Goal: Task Accomplishment & Management: Complete application form

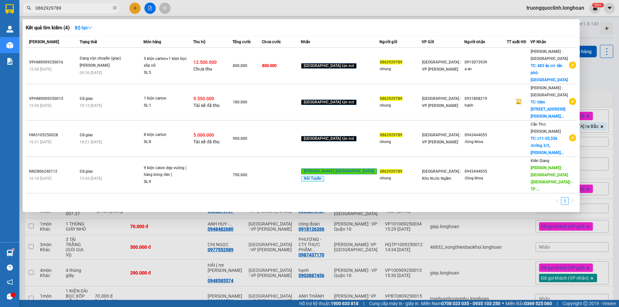
click at [96, 221] on div at bounding box center [309, 153] width 619 height 307
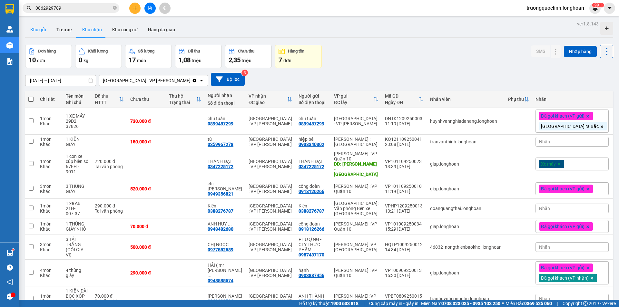
click at [40, 35] on button "Kho gửi" at bounding box center [38, 29] width 26 height 15
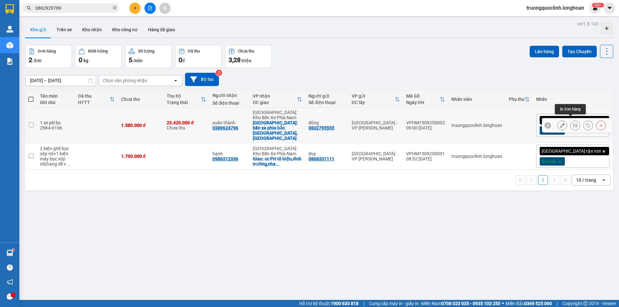
click at [573, 123] on icon at bounding box center [575, 125] width 5 height 5
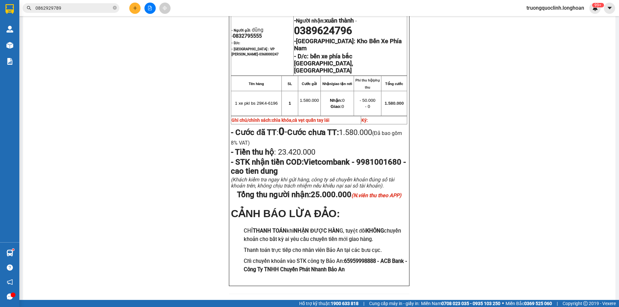
scroll to position [250, 0]
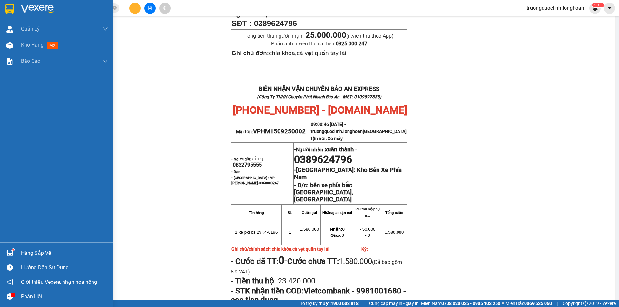
click at [10, 9] on img at bounding box center [9, 9] width 8 height 10
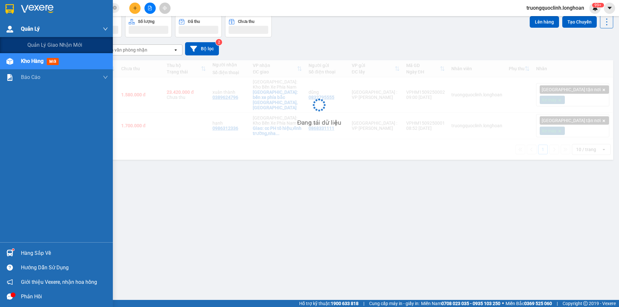
scroll to position [30, 0]
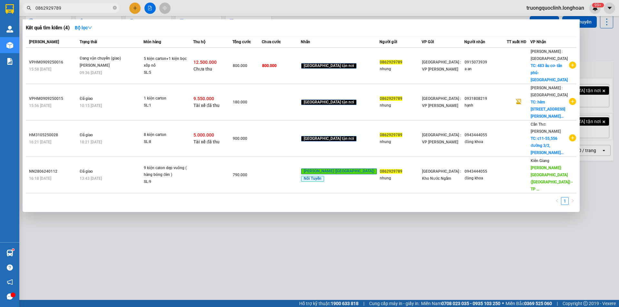
click at [102, 9] on input "0862929789" at bounding box center [73, 8] width 76 height 7
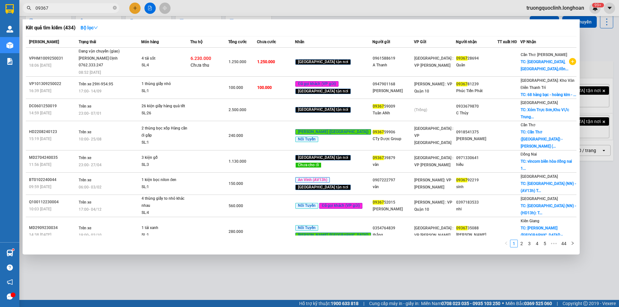
click at [88, 7] on input "09367" at bounding box center [73, 8] width 76 height 7
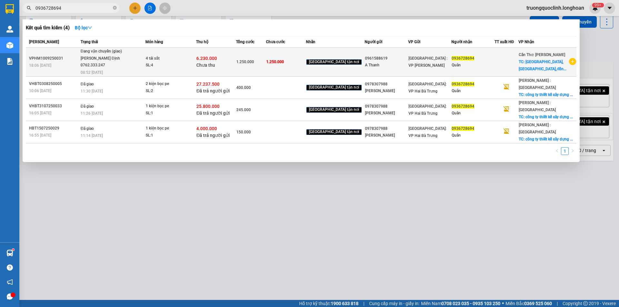
type input "0936728694"
click at [180, 66] on div "SL: 4" at bounding box center [170, 65] width 48 height 7
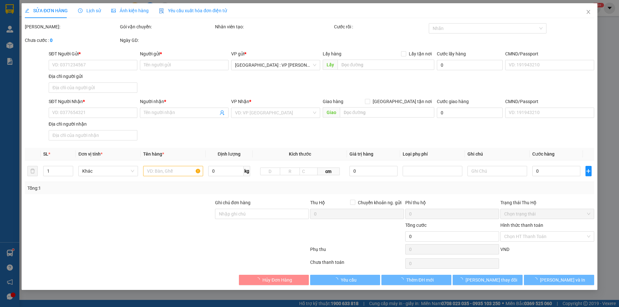
type input "0961588619"
type input "A Thanh"
type input "0936728694"
type input "Quân"
checkbox input "true"
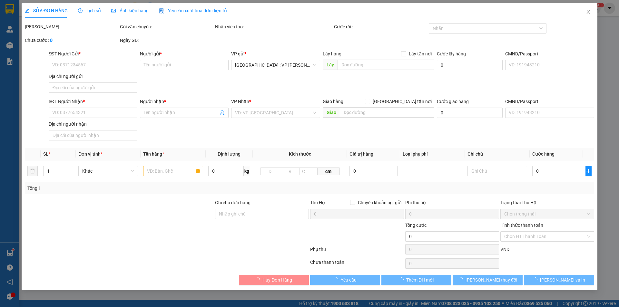
type input "chợ phú hịu,châu thành,đồng tháp"
type input "k bao móp méo"
type input "1.250.000"
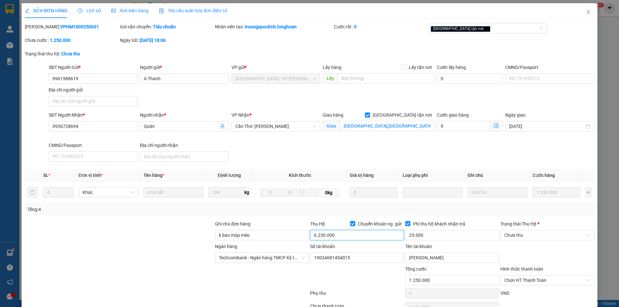
click at [343, 237] on input "6.230.000" at bounding box center [357, 235] width 94 height 10
type input "3.725.000"
click at [497, 210] on div "Tổng: 4" at bounding box center [309, 209] width 565 height 7
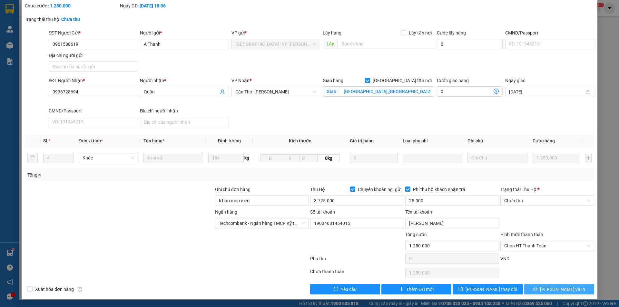
click at [561, 287] on span "Lưu và In" at bounding box center [562, 289] width 45 height 7
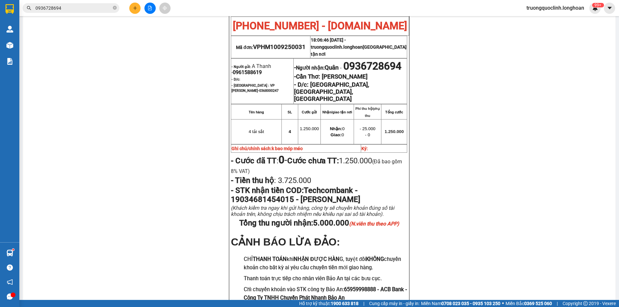
scroll to position [161, 0]
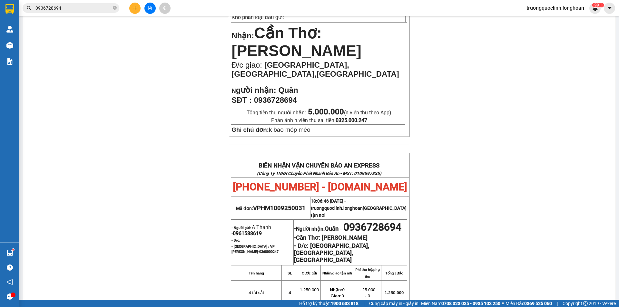
click at [287, 205] on span "VPHM1009250031" at bounding box center [279, 208] width 53 height 7
copy span "VPHM1009250031"
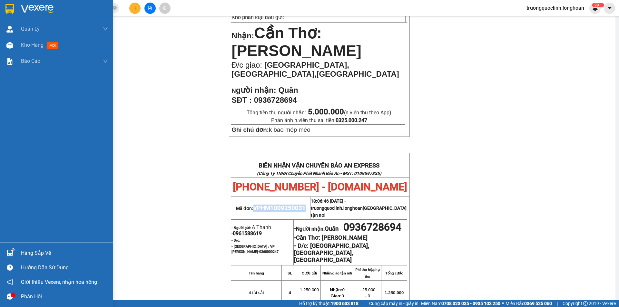
click at [12, 5] on img at bounding box center [9, 9] width 8 height 10
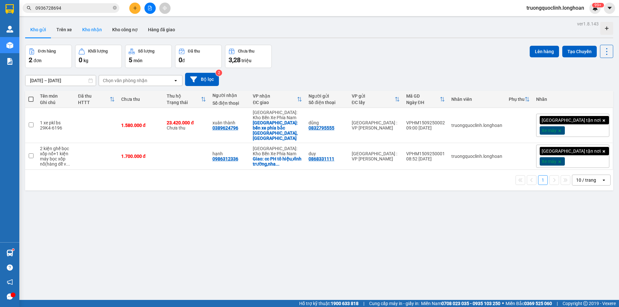
click at [95, 28] on button "Kho nhận" at bounding box center [92, 29] width 30 height 15
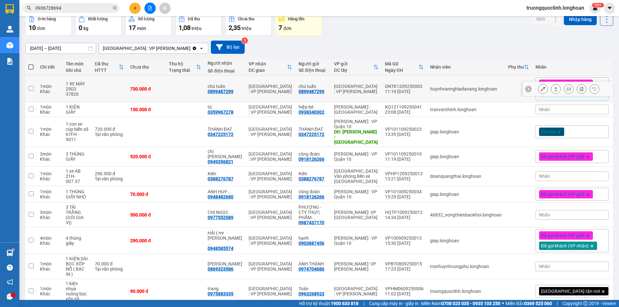
scroll to position [57, 0]
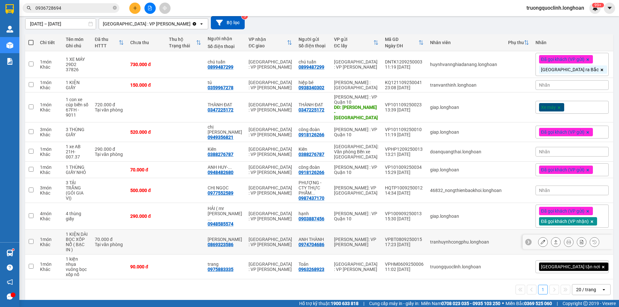
click at [558, 237] on div at bounding box center [568, 242] width 61 height 10
click at [554, 240] on icon at bounding box center [556, 242] width 5 height 5
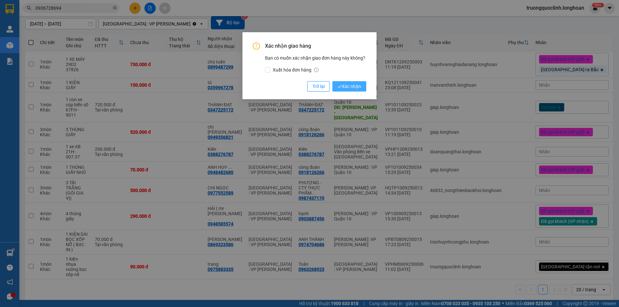
click at [339, 88] on icon "check" at bounding box center [340, 86] width 4 height 3
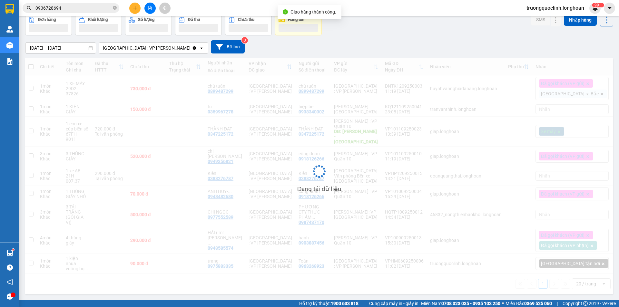
scroll to position [30, 0]
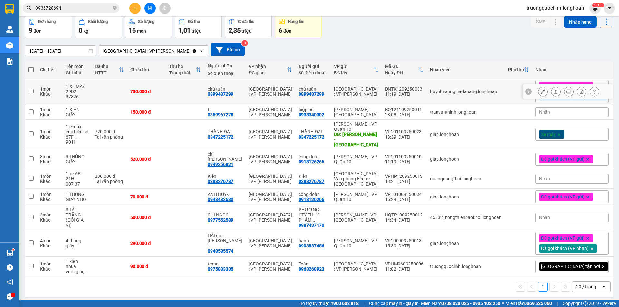
click at [554, 89] on icon at bounding box center [556, 91] width 5 height 5
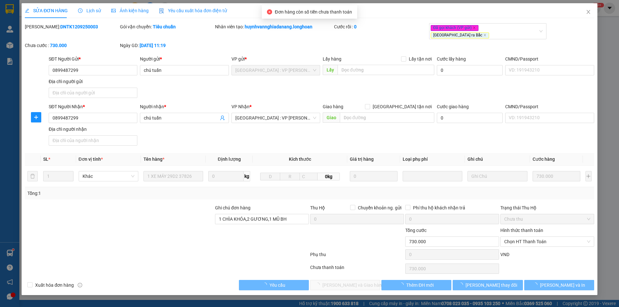
type input "0899487299"
type input "chú tuấn"
type input "0899487299"
type input "chú tuấn"
type input "1 CHÌA KHÓA,2 GƯƠNG,1 MŨ BH"
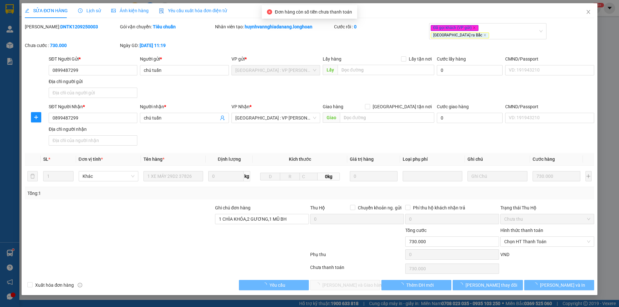
type input "730.000"
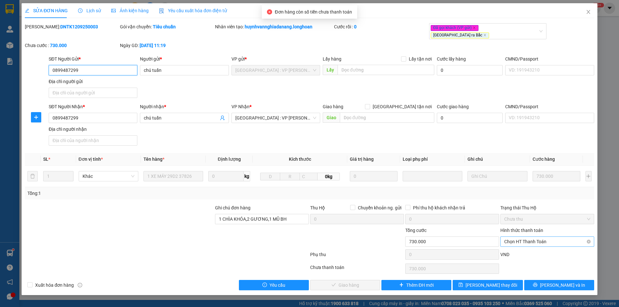
click at [544, 237] on span "Chọn HT Thanh Toán" at bounding box center [548, 242] width 86 height 10
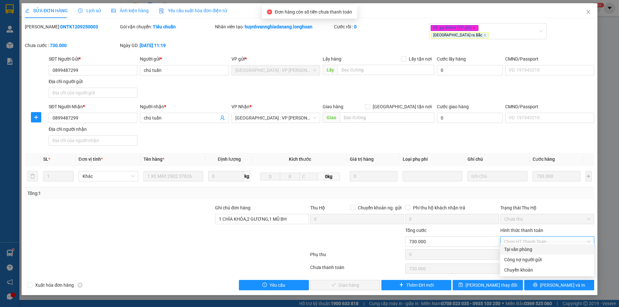
click at [535, 250] on div "Tại văn phòng" at bounding box center [548, 249] width 86 height 7
type input "0"
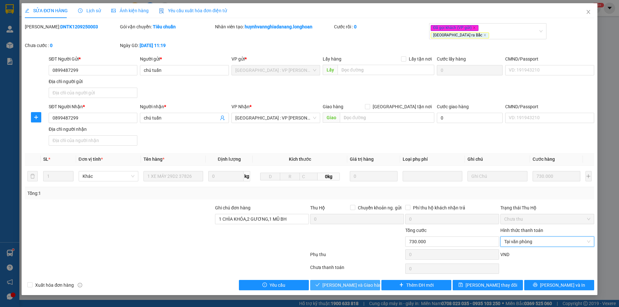
click at [364, 282] on span "Lưu và Giao hàng" at bounding box center [354, 285] width 62 height 7
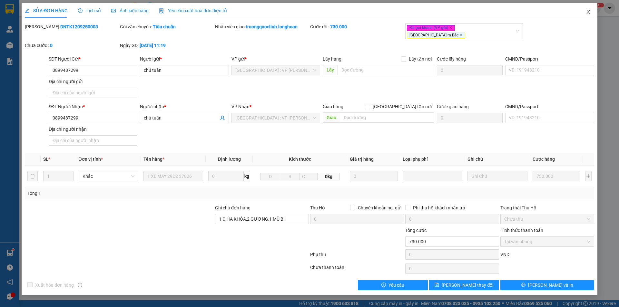
click at [589, 13] on icon "close" at bounding box center [589, 12] width 4 height 4
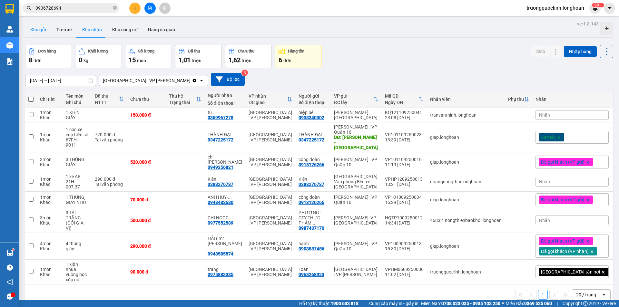
click at [35, 28] on button "Kho gửi" at bounding box center [38, 29] width 26 height 15
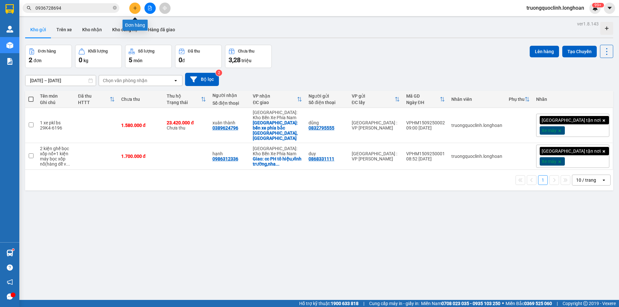
click at [138, 7] on button at bounding box center [134, 8] width 11 height 11
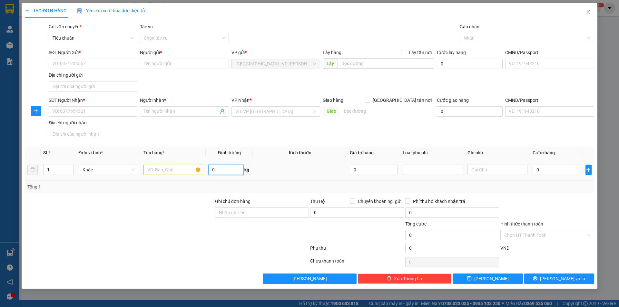
click at [233, 173] on input "0" at bounding box center [225, 170] width 35 height 10
type input "17"
click at [78, 60] on input "SĐT Người Gửi *" at bounding box center [93, 64] width 89 height 10
type input "0334991888"
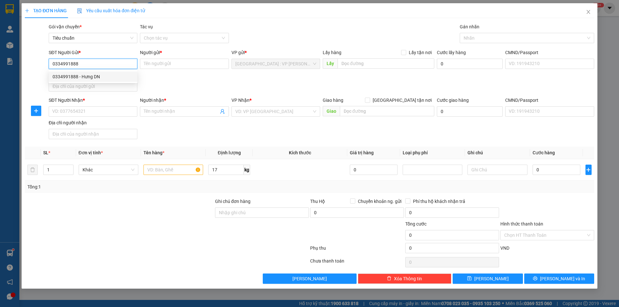
click at [84, 76] on div "0334991888 - Hưng DN" at bounding box center [93, 76] width 81 height 7
type input "Hưng DN"
type input "0334991888"
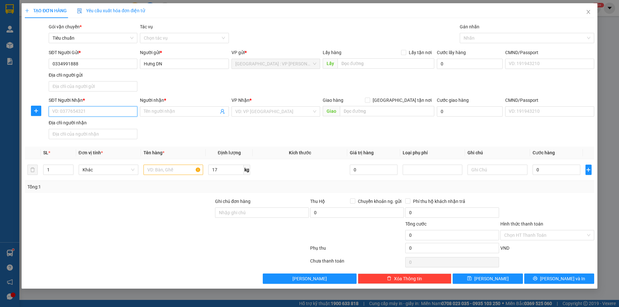
click at [109, 108] on input "SĐT Người Nhận *" at bounding box center [93, 111] width 89 height 10
click at [92, 125] on div "0988066683 - Đình Thiện" at bounding box center [93, 124] width 81 height 7
type input "0988066683"
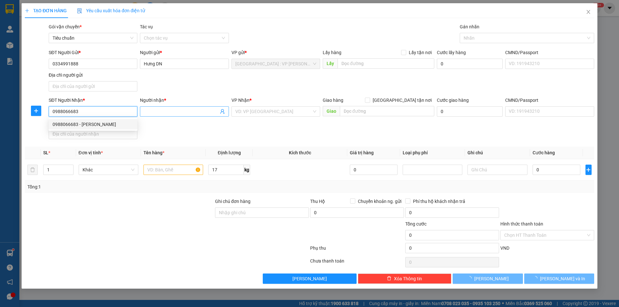
type input "Đình Thiện"
checkbox input "true"
type input "khu bình khánh , tx tân uyên , bình dương"
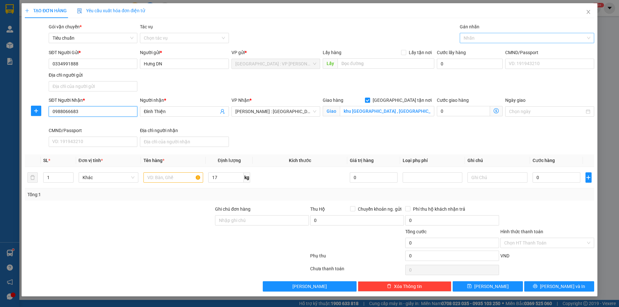
click at [487, 39] on div at bounding box center [524, 38] width 125 height 8
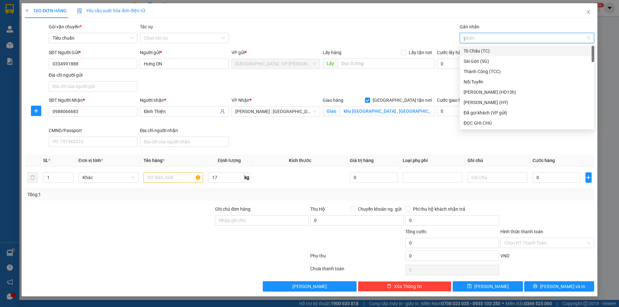
type input "gt"
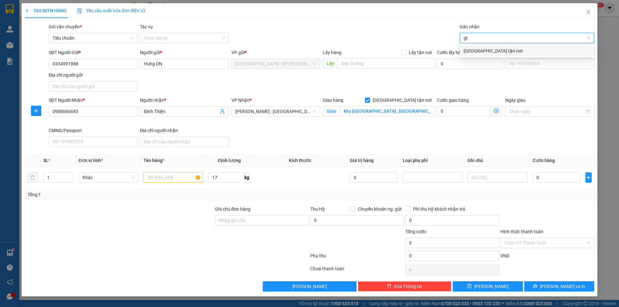
click at [482, 52] on div "[GEOGRAPHIC_DATA] tận nơi" at bounding box center [527, 50] width 127 height 7
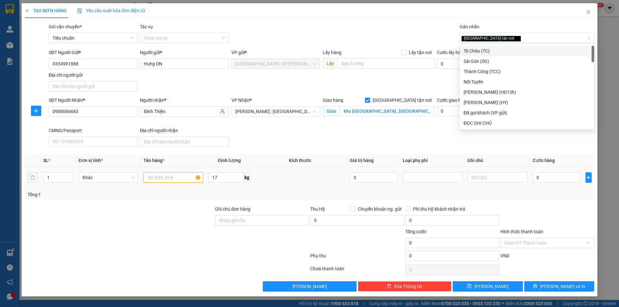
click at [180, 174] on input "text" at bounding box center [174, 178] width 60 height 10
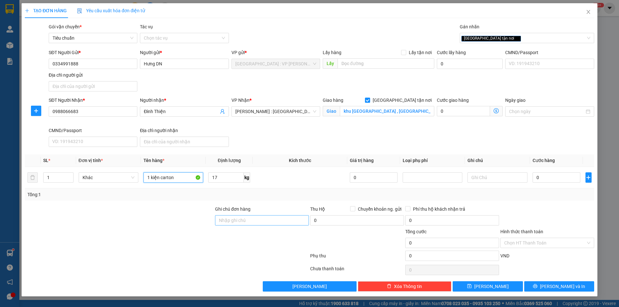
type input "1 kiện carton"
click at [248, 219] on input "Ghi chú đơn hàng" at bounding box center [262, 221] width 94 height 10
type input "nhận nguyên kiện,giao nguyên kiện,bể vỡ k đền"
drag, startPoint x: 215, startPoint y: 243, endPoint x: 248, endPoint y: 205, distance: 51.0
click at [214, 243] on div "Tổng cước 0 Hình thức thanh toán Chọn HT Thanh Toán" at bounding box center [309, 239] width 571 height 23
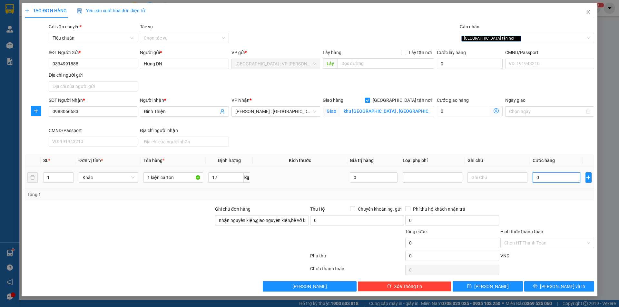
click at [551, 180] on input "0" at bounding box center [557, 178] width 48 height 10
type input "2"
type input "20"
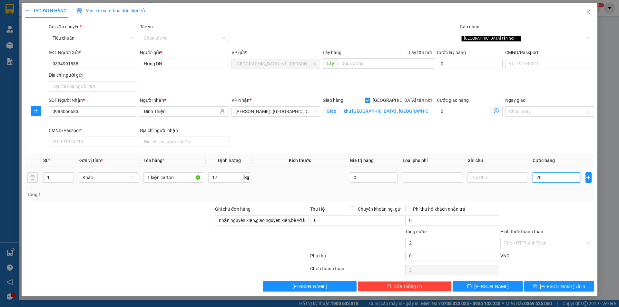
type input "20"
type input "200"
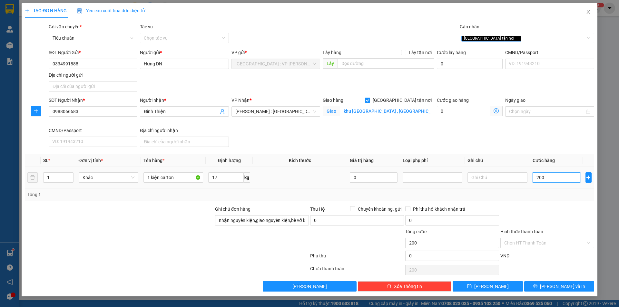
type input "2.000"
type input "20.000"
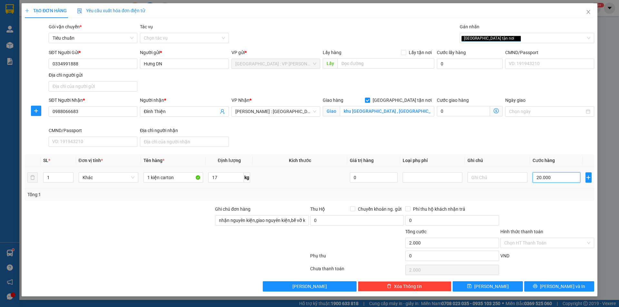
type input "20.000"
type input "200.000"
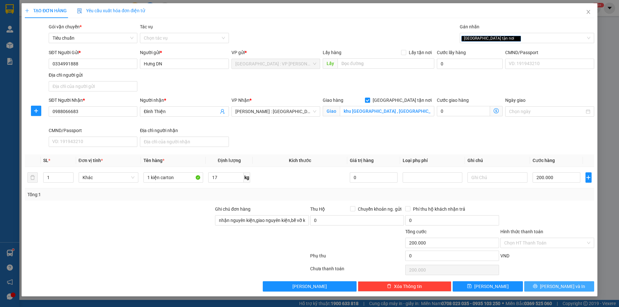
click at [562, 287] on span "[PERSON_NAME] và In" at bounding box center [562, 286] width 45 height 7
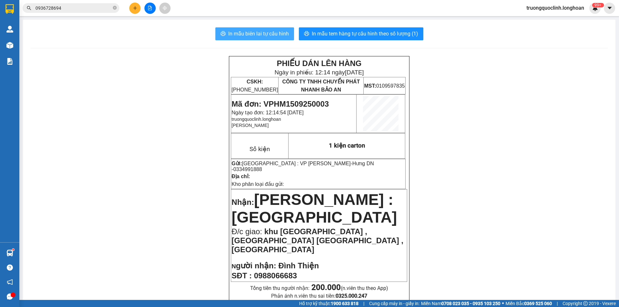
click at [273, 34] on span "In mẫu biên lai tự cấu hình" at bounding box center [258, 34] width 61 height 8
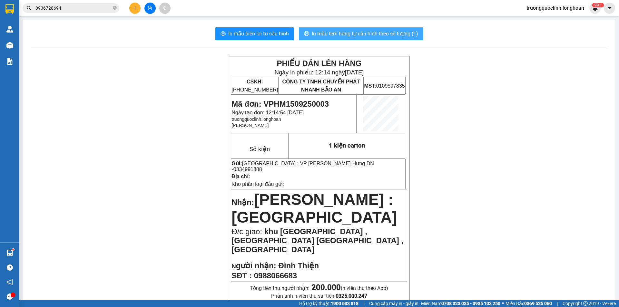
click at [350, 35] on span "In mẫu tem hàng tự cấu hình theo số lượng (1)" at bounding box center [365, 34] width 106 height 8
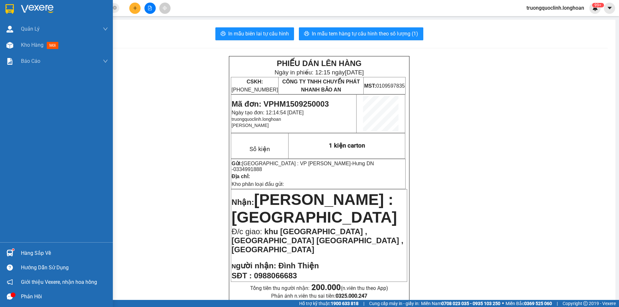
click at [4, 18] on div at bounding box center [56, 10] width 113 height 21
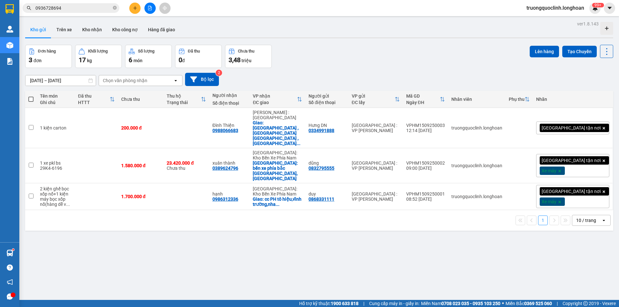
click at [133, 8] on button at bounding box center [134, 8] width 11 height 11
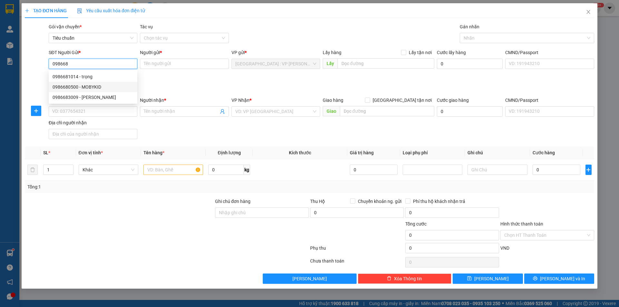
click at [80, 82] on div "0986680500 - MOBYKID" at bounding box center [93, 87] width 89 height 10
type input "0986680500"
type input "MOBYKID"
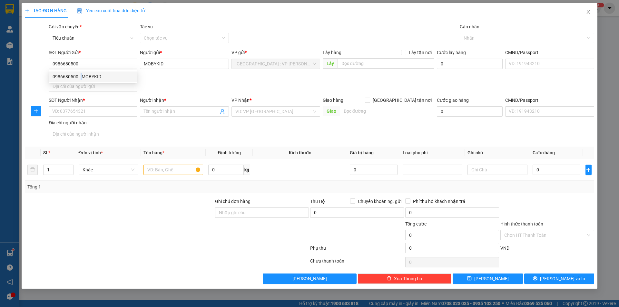
click at [80, 82] on div "0986680500 0986680500 - MOBYKID" at bounding box center [93, 76] width 89 height 13
click at [86, 63] on input "0986680500" at bounding box center [93, 64] width 89 height 10
type input "0986681014"
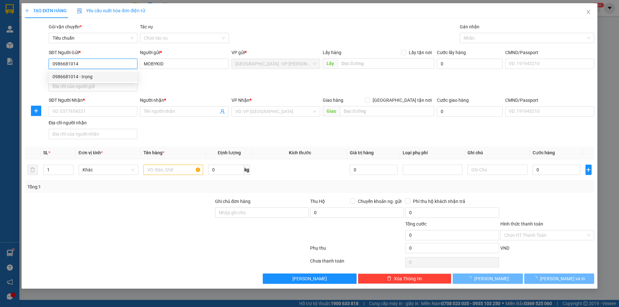
click at [87, 73] on div "0986681014 - trọng" at bounding box center [93, 76] width 81 height 7
type input "trọng"
checkbox input "true"
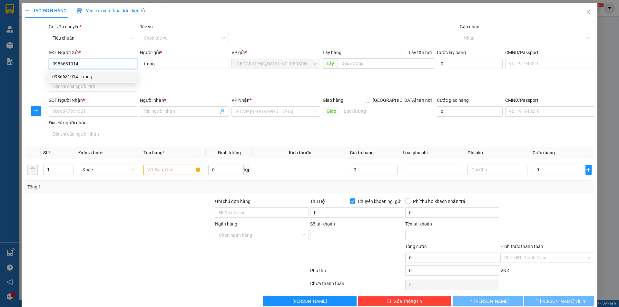
type input "0986681014"
type input "vu van trọng"
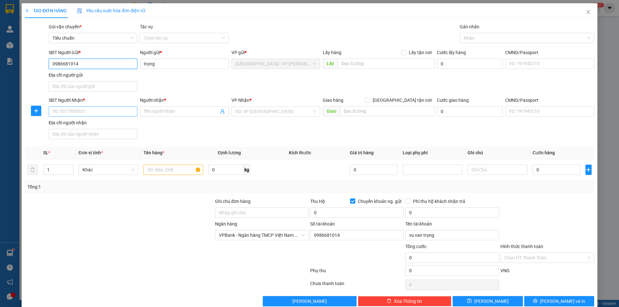
type input "0986681014"
click at [99, 110] on input "SĐT Người Nhận *" at bounding box center [93, 111] width 89 height 10
click at [64, 111] on input "098890267" at bounding box center [93, 111] width 89 height 10
type input "0988990267"
click at [159, 113] on input "Người nhận *" at bounding box center [181, 111] width 75 height 7
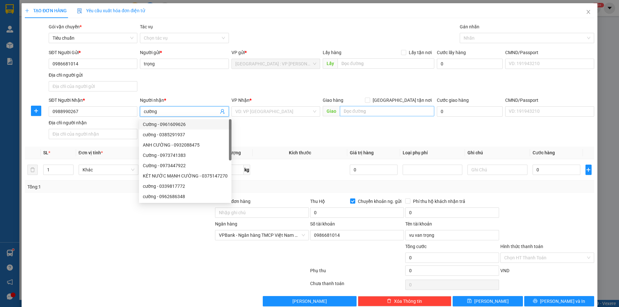
type input "cường"
click at [365, 107] on input "text" at bounding box center [387, 111] width 95 height 10
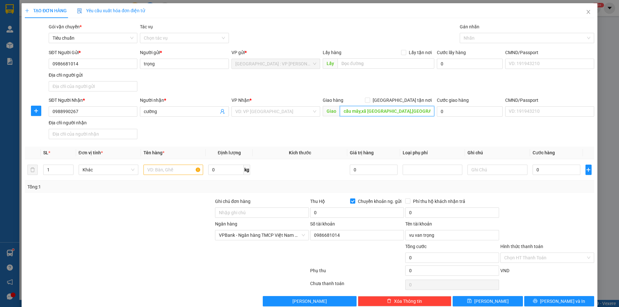
scroll to position [0, 4]
type input "cầu mây,xã thăng long,kim thành,hải dương"
drag, startPoint x: 399, startPoint y: 101, endPoint x: 424, endPoint y: 66, distance: 42.9
click at [370, 100] on input "[GEOGRAPHIC_DATA] tận nơi" at bounding box center [367, 100] width 5 height 5
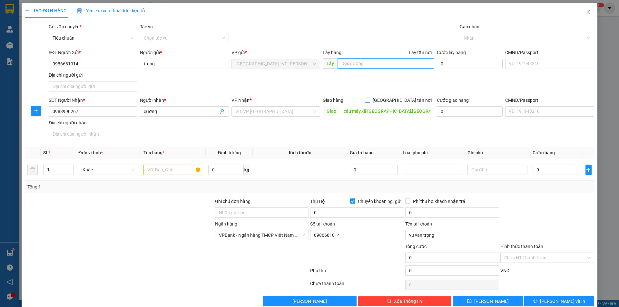
checkbox input "true"
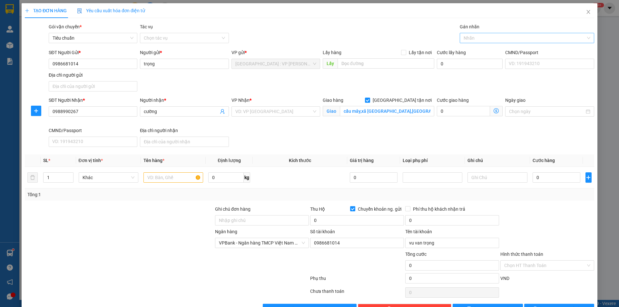
click at [477, 38] on div at bounding box center [524, 38] width 125 height 8
type input "gtn"
click at [476, 52] on div "[GEOGRAPHIC_DATA] tận nơi" at bounding box center [523, 50] width 126 height 7
click at [271, 111] on input "search" at bounding box center [274, 112] width 76 height 10
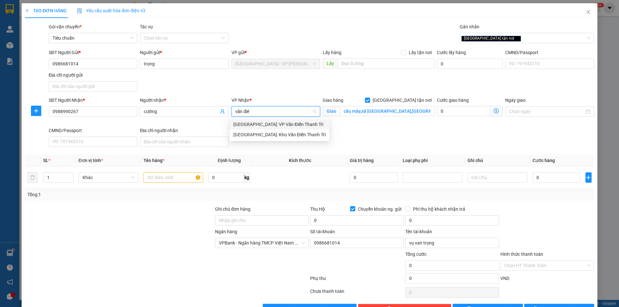
type input "văn điên"
click at [284, 137] on div "[GEOGRAPHIC_DATA]: Kho Văn Điển Thanh Trì" at bounding box center [280, 134] width 92 height 7
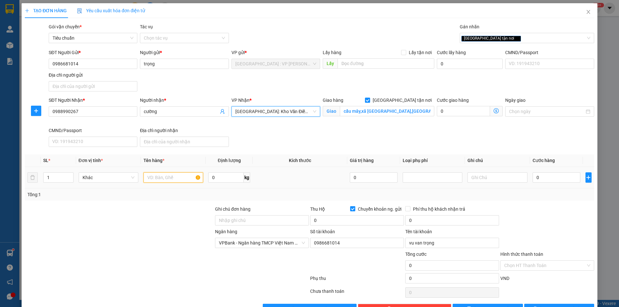
drag, startPoint x: 176, startPoint y: 176, endPoint x: 166, endPoint y: 173, distance: 10.0
click at [175, 176] on input "text" at bounding box center [174, 178] width 60 height 10
type input "1 xe đạp"
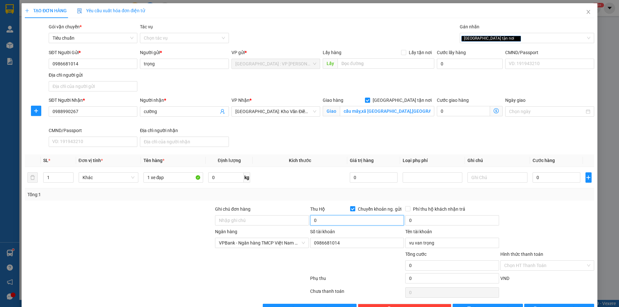
click at [331, 222] on input "0" at bounding box center [357, 221] width 94 height 10
type input "1.000.000"
click at [434, 220] on input "0" at bounding box center [453, 221] width 94 height 10
type input "10.000"
click at [526, 221] on div at bounding box center [547, 217] width 95 height 23
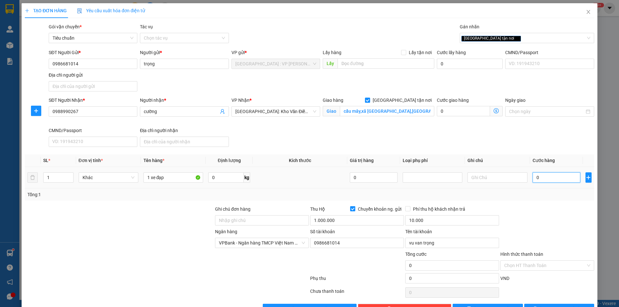
click at [543, 181] on input "0" at bounding box center [557, 178] width 48 height 10
type input "1"
type input "15"
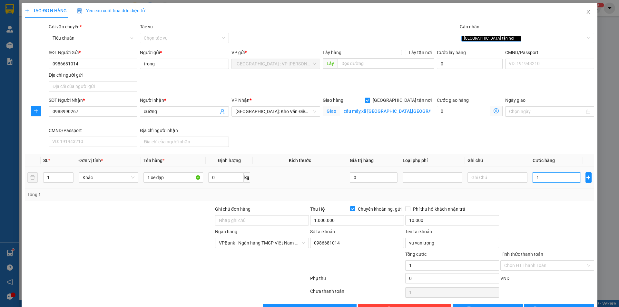
type input "15"
type input "150"
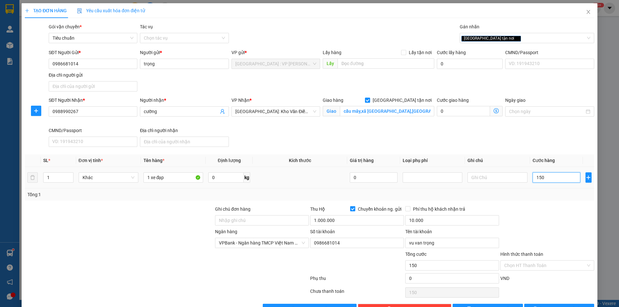
type input "1.500"
type input "15.000"
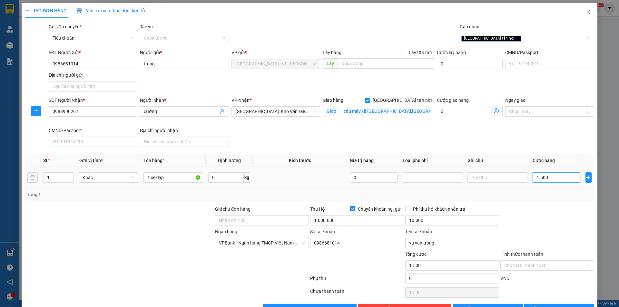
type input "15.000"
type input "150.000"
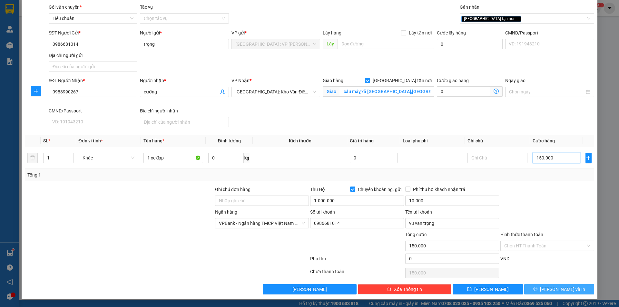
type input "150.000"
click at [563, 288] on span "[PERSON_NAME] và In" at bounding box center [562, 289] width 45 height 7
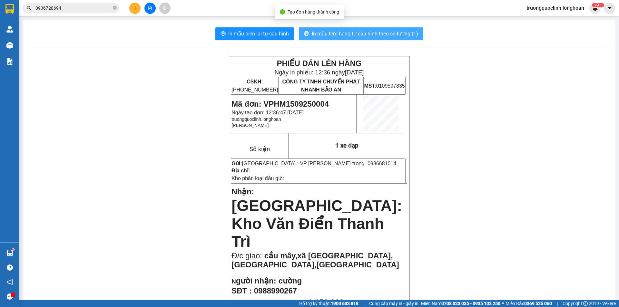
click at [342, 29] on button "In mẫu tem hàng tự cấu hình theo số lượng (1)" at bounding box center [361, 33] width 125 height 13
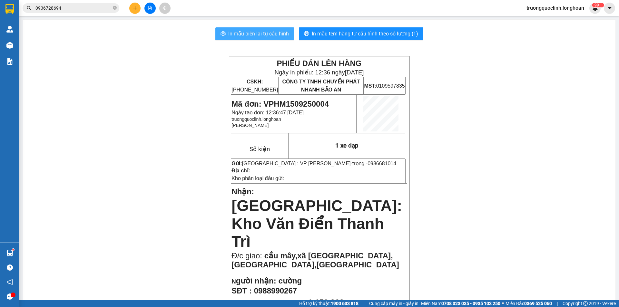
click at [249, 36] on span "In mẫu biên lai tự cấu hình" at bounding box center [258, 34] width 61 height 8
click at [303, 102] on span "Mã đơn: VPHM1509250004" at bounding box center [280, 104] width 97 height 9
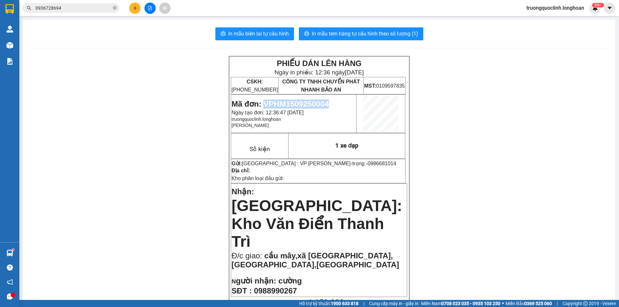
copy span "VPHM1509250004"
click at [552, 4] on span "truongquoclinh.longhoan" at bounding box center [556, 8] width 68 height 8
click at [538, 21] on span "Đăng xuất" at bounding box center [558, 19] width 56 height 7
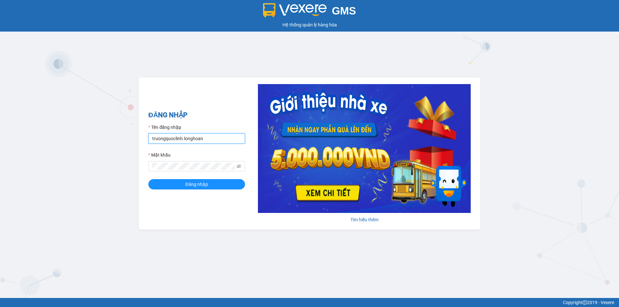
click at [215, 142] on input "truongquoclinh.longhoan" at bounding box center [196, 139] width 97 height 10
type input "phanchuminhquang.longhoan"
click at [205, 186] on span "Đăng nhập" at bounding box center [197, 184] width 23 height 7
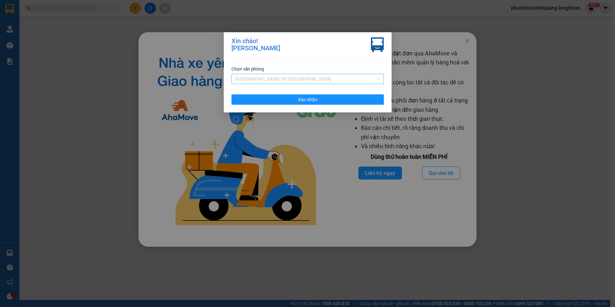
click at [265, 80] on span "Hà Nội: VP Quận Thanh Xuân" at bounding box center [307, 79] width 145 height 10
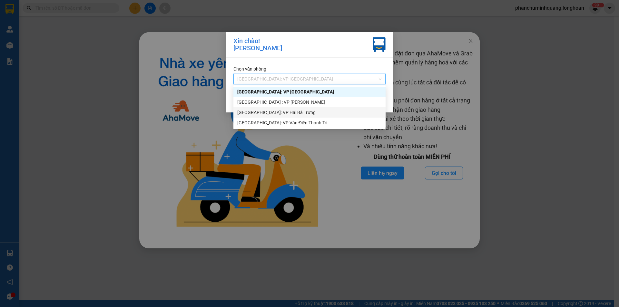
click at [267, 110] on div "[GEOGRAPHIC_DATA]: VP Hai Bà Trưng" at bounding box center [309, 112] width 145 height 7
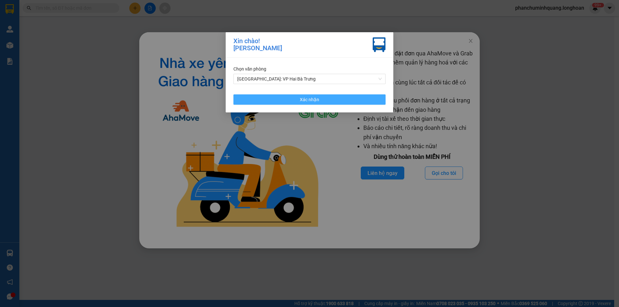
click at [273, 99] on button "Xác nhận" at bounding box center [310, 100] width 152 height 10
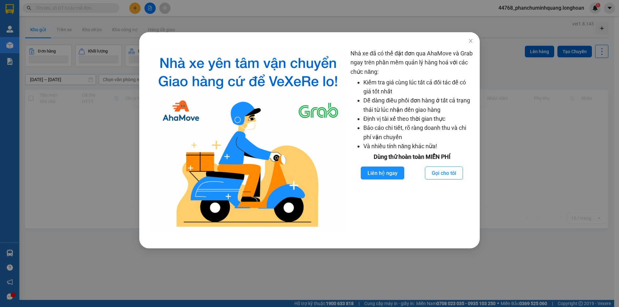
click at [82, 121] on div "Nhà xe đã có thể đặt đơn qua AhaMove và Grab ngay trên phần mềm quản lý hàng ho…" at bounding box center [309, 153] width 619 height 307
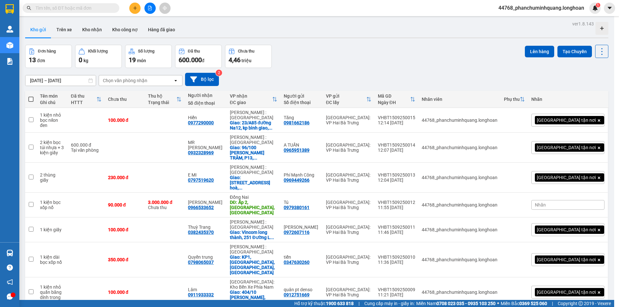
click at [514, 9] on span "44768_phanchuminhquang.longhoan" at bounding box center [542, 8] width 96 height 8
click at [514, 19] on span "Đăng xuất" at bounding box center [544, 19] width 83 height 7
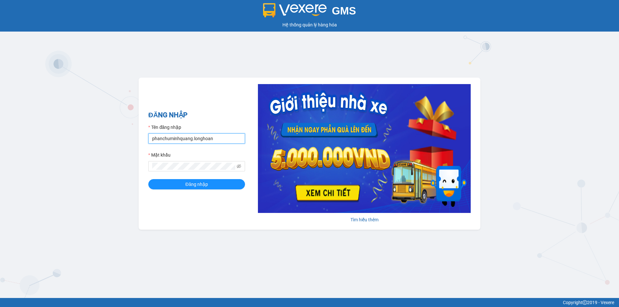
click at [228, 144] on input "phanchuminhquang.longhoan" at bounding box center [196, 139] width 97 height 10
type input "truongquoclinh.longhoan"
click at [212, 184] on button "Đăng nhập" at bounding box center [196, 184] width 97 height 10
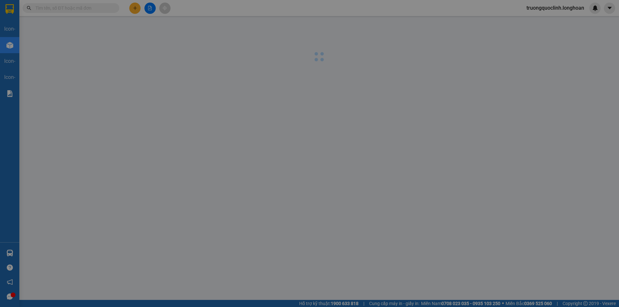
click at [86, 121] on div "Nhà xe đã có thể đặt đơn qua AhaMove và Grab ngay trên phần mềm quản lý hàng ho…" at bounding box center [309, 153] width 619 height 307
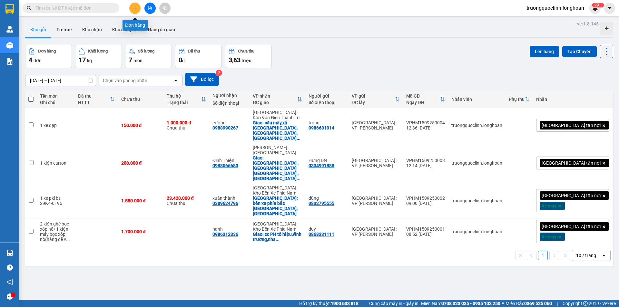
click at [135, 6] on icon "plus" at bounding box center [135, 8] width 5 height 5
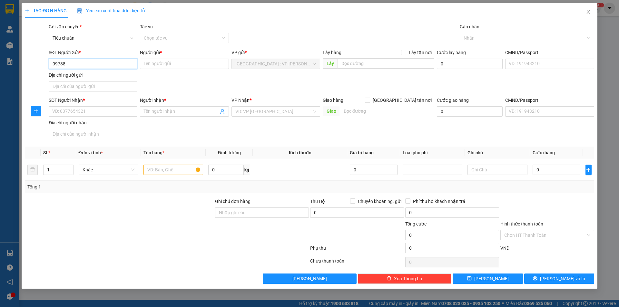
click at [129, 66] on input "09788" at bounding box center [93, 64] width 89 height 10
click at [121, 79] on div "0978888595 - A Quang" at bounding box center [93, 76] width 81 height 7
type input "0978888595"
type input "A Quang"
checkbox input "true"
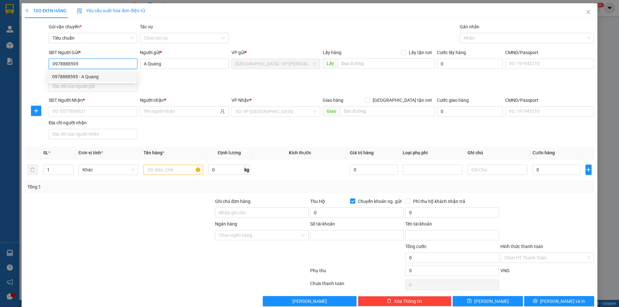
type input "0978888595"
type input "NGUYEN VINH QUANG"
type input "0978888595"
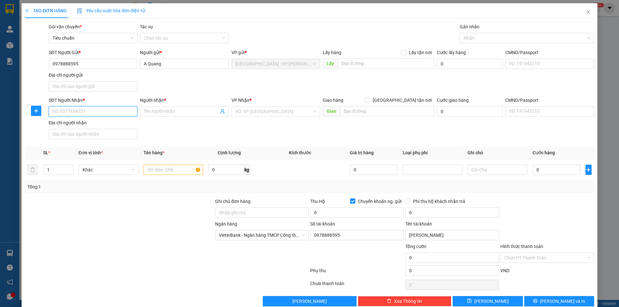
click at [102, 109] on input "SĐT Người Nhận *" at bounding box center [93, 111] width 89 height 10
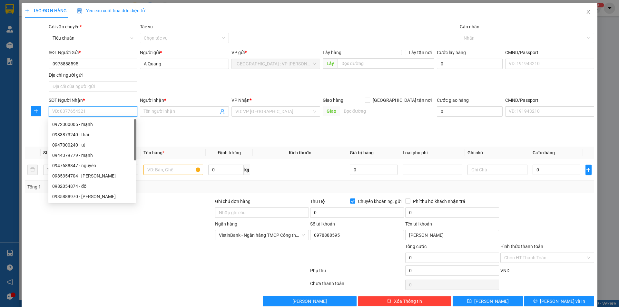
scroll to position [10, 0]
click at [90, 112] on input "SĐT Người Nhận *" at bounding box center [93, 111] width 89 height 10
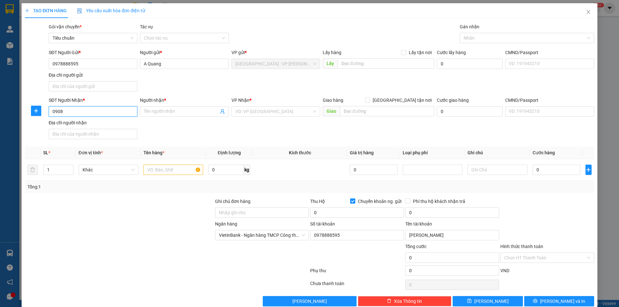
scroll to position [0, 0]
type input "0908610032"
drag, startPoint x: 109, startPoint y: 124, endPoint x: 107, endPoint y: 121, distance: 3.8
click at [109, 124] on div "0908610032 - Lê xuân Bình" at bounding box center [92, 124] width 80 height 7
type input "Lê xuân Bình"
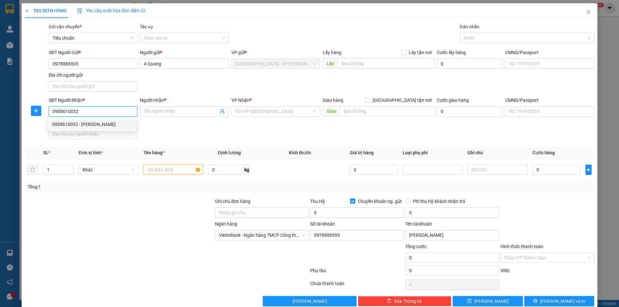
checkbox input "true"
type input "433 lạc long quân, quy nhơn, bình định"
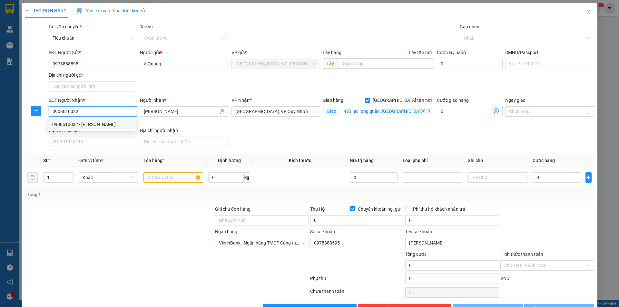
type input "10078581"
type input "Tang thi nhan"
click at [478, 36] on div at bounding box center [524, 38] width 125 height 8
type input "0908610032"
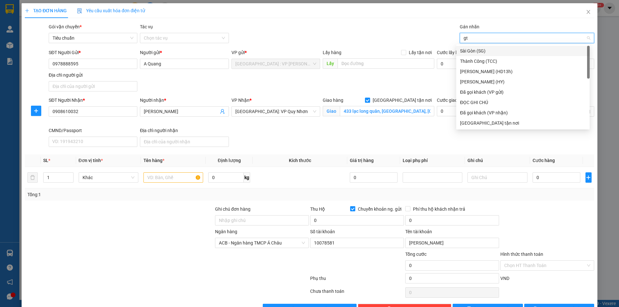
type input "gtn"
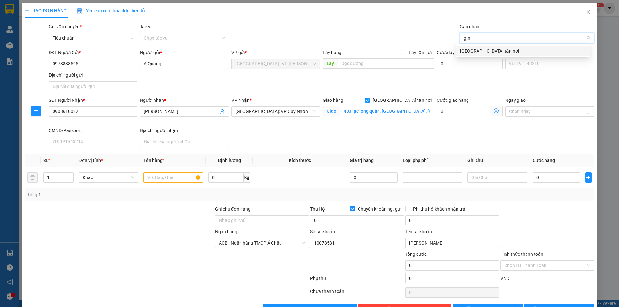
click at [471, 55] on div "[GEOGRAPHIC_DATA] tận nơi" at bounding box center [524, 51] width 134 height 10
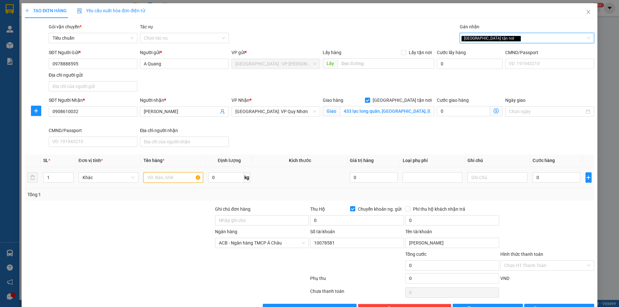
click at [179, 179] on input "text" at bounding box center [174, 178] width 60 height 10
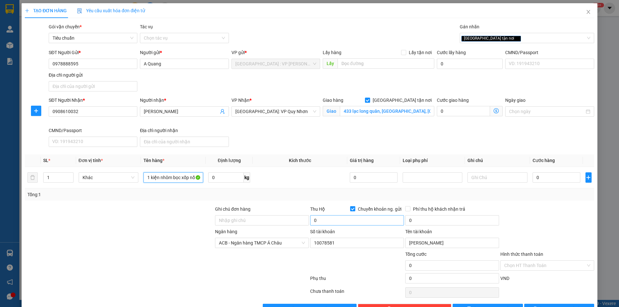
type input "1 kiện nhôm bọc xốp nổ"
click at [365, 223] on input "0" at bounding box center [357, 221] width 94 height 10
type input "2.090.000"
click at [399, 109] on input "433 lạc long quân, quy nhơn, bình định" at bounding box center [387, 111] width 95 height 10
click at [556, 182] on input "0" at bounding box center [557, 178] width 48 height 10
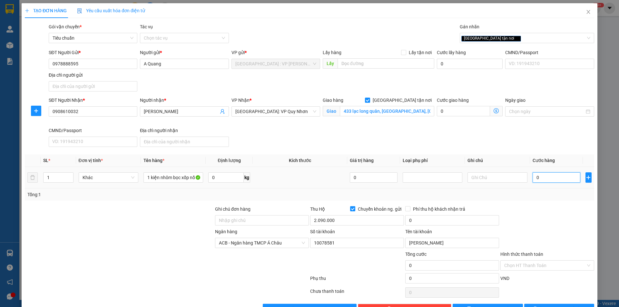
type input "2"
type input "25"
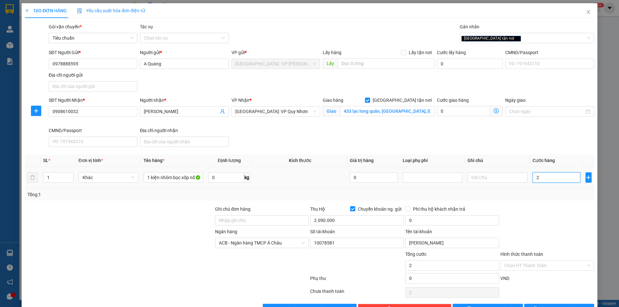
type input "25"
type input "250"
type input "2.500"
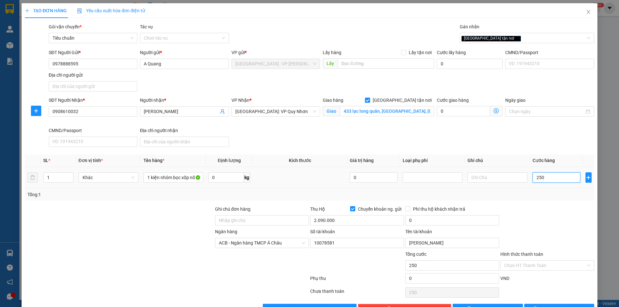
type input "2.500"
type input "25.000"
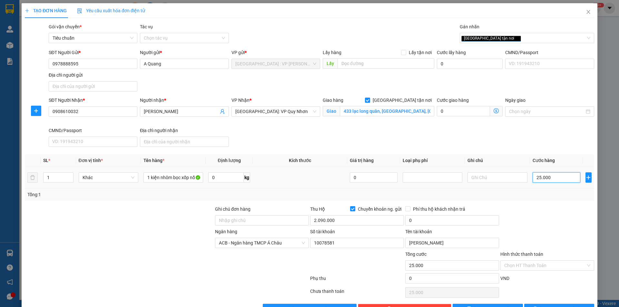
type input "250.000"
click at [424, 217] on input "0" at bounding box center [453, 221] width 94 height 10
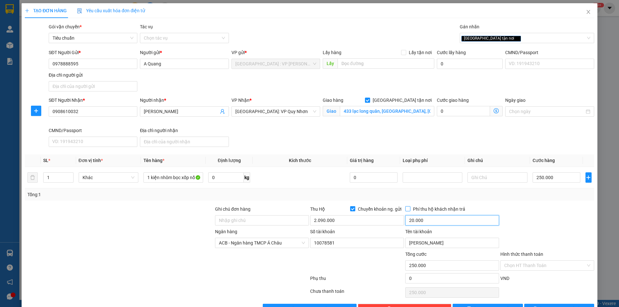
type input "20.000"
click at [411, 208] on span "Phí thu hộ khách nhận trả" at bounding box center [439, 209] width 57 height 7
click at [408, 208] on input "Phí thu hộ khách nhận trả" at bounding box center [408, 208] width 5 height 5
checkbox input "true"
click at [94, 63] on input "0978888595" at bounding box center [93, 64] width 89 height 10
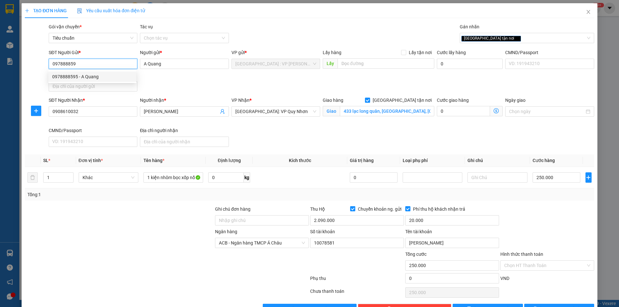
click at [81, 75] on div "0978888595 - A Quang" at bounding box center [92, 76] width 80 height 7
type input "0978888595"
type input "NGUYEN VINH QUANG"
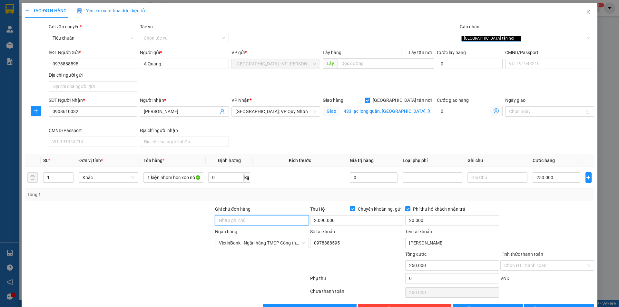
click at [243, 223] on input "Ghi chú đơn hàng" at bounding box center [262, 221] width 94 height 10
type input "k bao cong"
click at [541, 206] on div at bounding box center [547, 217] width 95 height 23
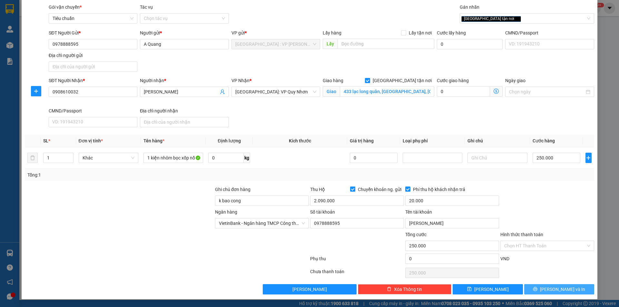
click at [555, 288] on span "[PERSON_NAME] và In" at bounding box center [562, 289] width 45 height 7
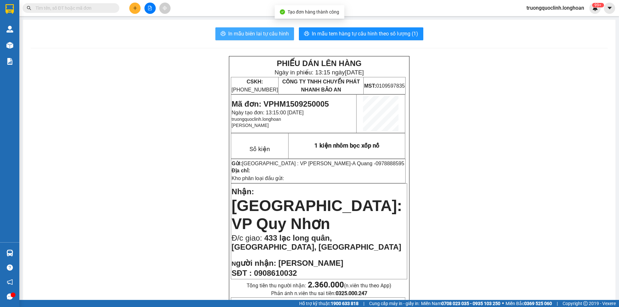
click at [282, 37] on span "In mẫu biên lai tự cấu hình" at bounding box center [258, 34] width 61 height 8
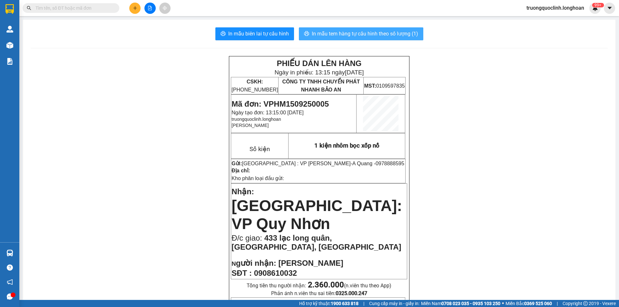
click at [349, 35] on span "In mẫu tem hàng tự cấu hình theo số lượng (1)" at bounding box center [365, 34] width 106 height 8
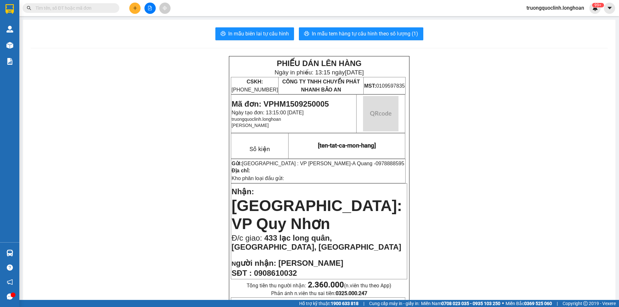
click at [313, 100] on span "Mã đơn: VPHM1509250005" at bounding box center [280, 104] width 97 height 9
copy span "VPHM1509250005"
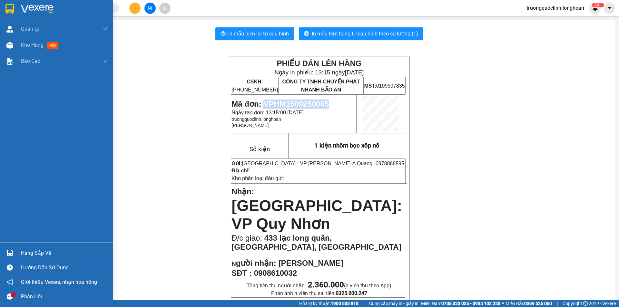
click at [7, 6] on img at bounding box center [9, 9] width 8 height 10
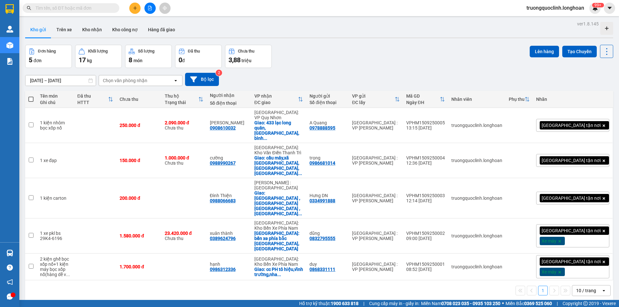
click at [137, 8] on icon "plus" at bounding box center [135, 8] width 5 height 5
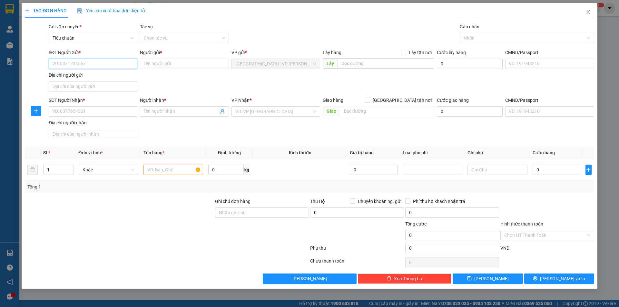
click at [101, 65] on input "SĐT Người Gửi *" at bounding box center [93, 64] width 89 height 10
paste input "0799420698"
type input "0799420698"
drag, startPoint x: 78, startPoint y: 75, endPoint x: 85, endPoint y: 83, distance: 10.7
click at [77, 75] on div "0799420698 - Hương" at bounding box center [93, 76] width 81 height 7
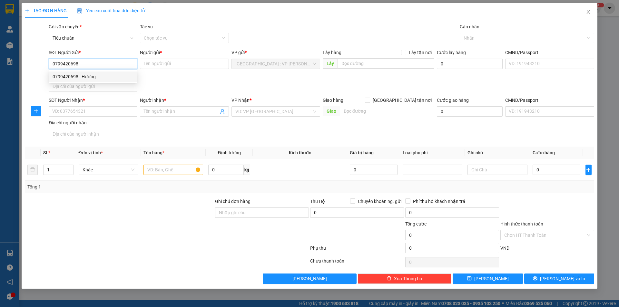
type input "Hương"
type input "0799420698"
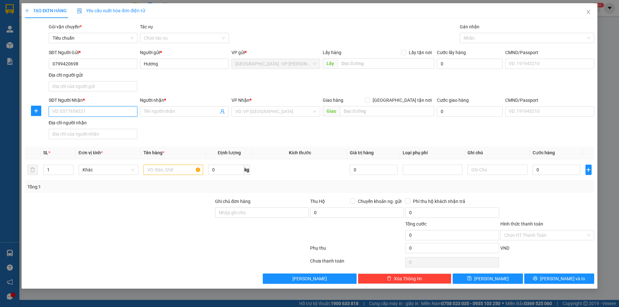
click at [91, 114] on input "SĐT Người Nhận *" at bounding box center [93, 111] width 89 height 10
paste input "0799420698"
type input "0799420698"
click at [163, 111] on input "Người nhận *" at bounding box center [181, 111] width 75 height 7
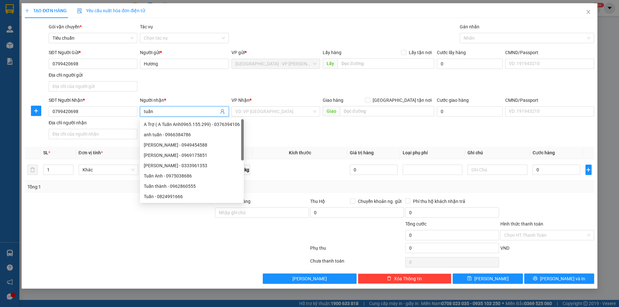
type input "tuấn"
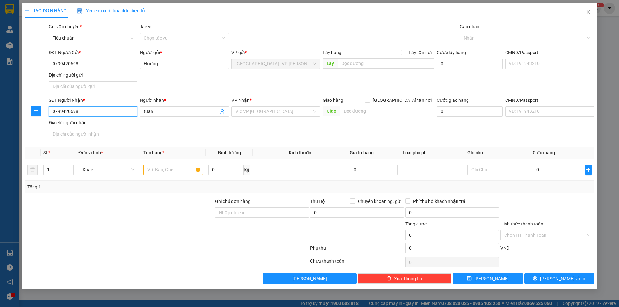
click at [99, 109] on input "0799420698" at bounding box center [93, 111] width 89 height 10
paste input "987251739"
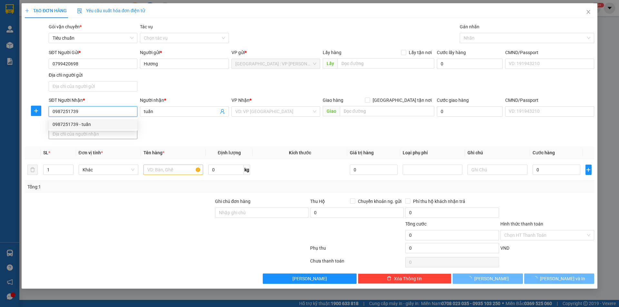
type input "0987251739"
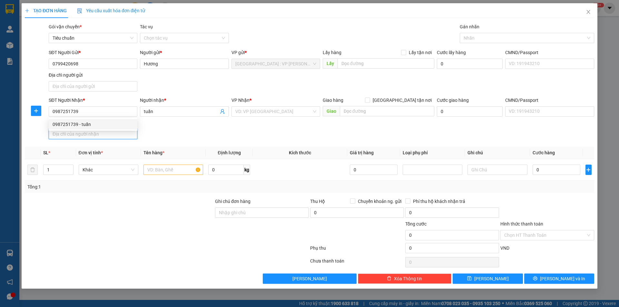
click at [101, 131] on input "Địa chỉ người nhận" at bounding box center [93, 134] width 89 height 10
click at [100, 125] on div "Địa chỉ người nhận" at bounding box center [93, 122] width 89 height 7
click at [100, 129] on input "Địa chỉ người nhận" at bounding box center [93, 134] width 89 height 10
click at [104, 114] on input "0987251739" at bounding box center [93, 111] width 89 height 10
click at [92, 123] on div "0987251739 - tuấn" at bounding box center [93, 124] width 81 height 7
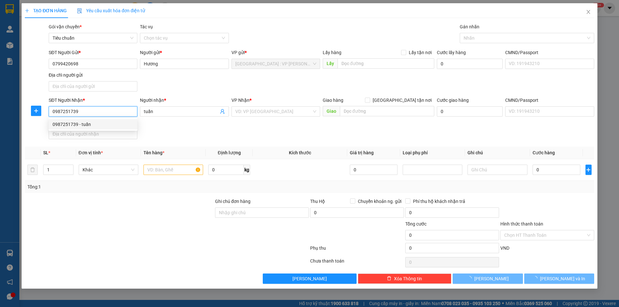
checkbox input "true"
type input "497A Lê Hồng Phong, Phú Hòa, Thủ Dầu Một, Bình Dương"
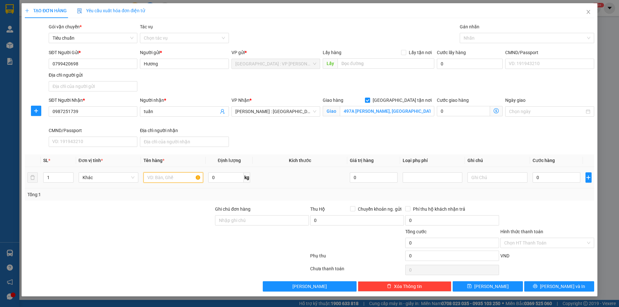
click at [155, 179] on input "text" at bounding box center [174, 178] width 60 height 10
type input "1 kiện bó tải dài"
click at [559, 179] on input "0" at bounding box center [557, 178] width 48 height 10
type input "5"
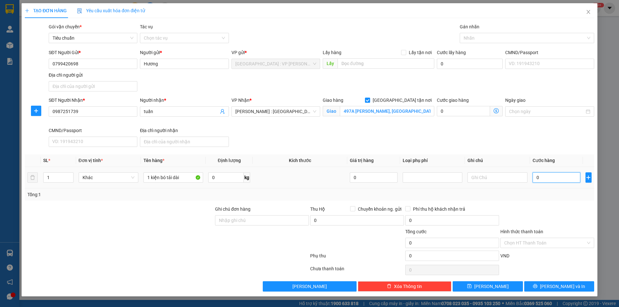
type input "5"
type input "53"
type input "530"
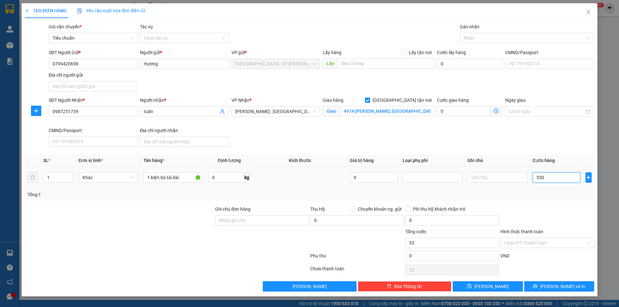
type input "530"
type input "5.300"
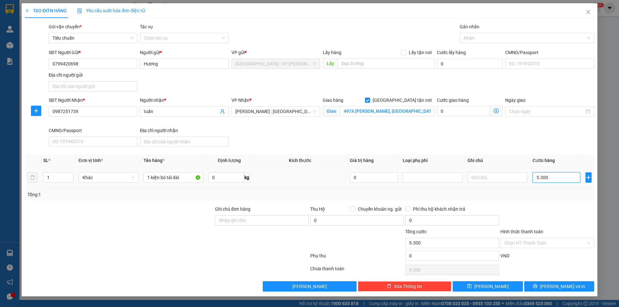
type input "53.000"
type input "530.000"
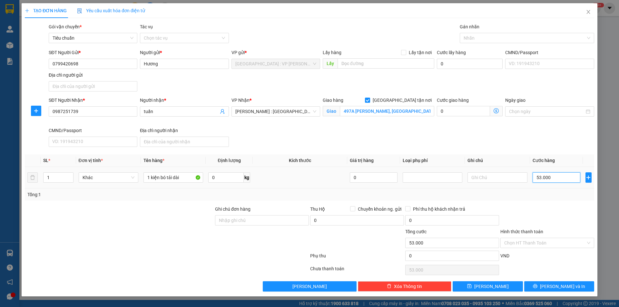
type input "530.000"
click at [492, 38] on div at bounding box center [524, 38] width 125 height 8
type input "530.000"
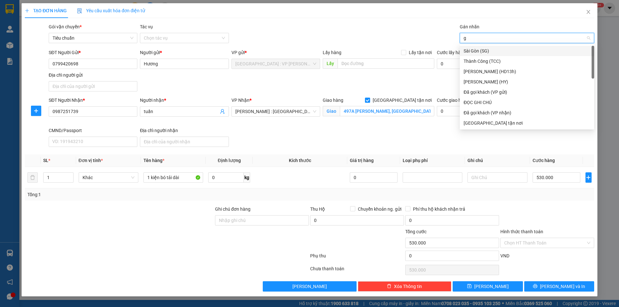
type input "gt"
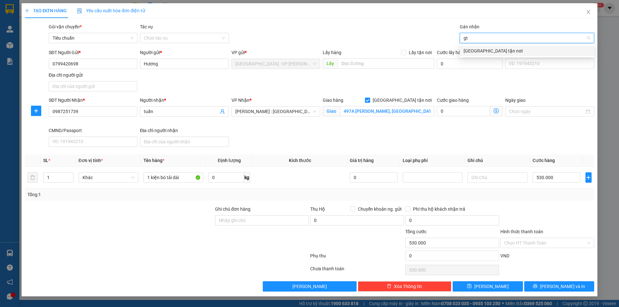
click at [492, 50] on div "[GEOGRAPHIC_DATA] tận nơi" at bounding box center [527, 50] width 127 height 7
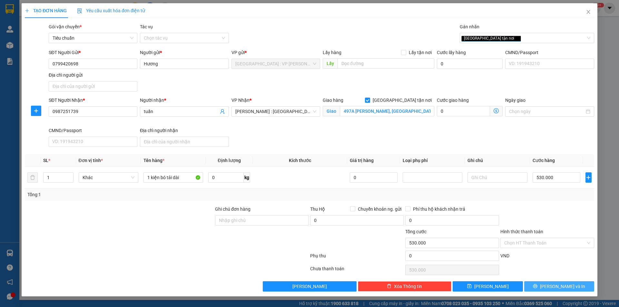
click at [568, 287] on span "[PERSON_NAME] và In" at bounding box center [562, 286] width 45 height 7
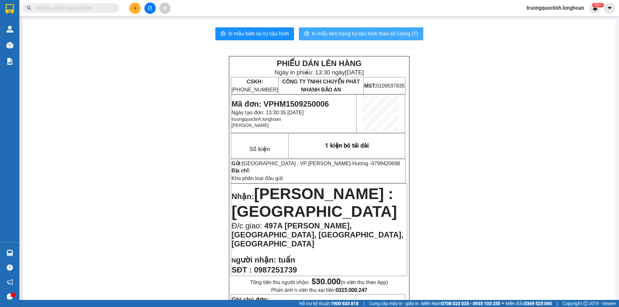
click at [361, 37] on span "In mẫu tem hàng tự cấu hình theo số lượng (1)" at bounding box center [365, 34] width 106 height 8
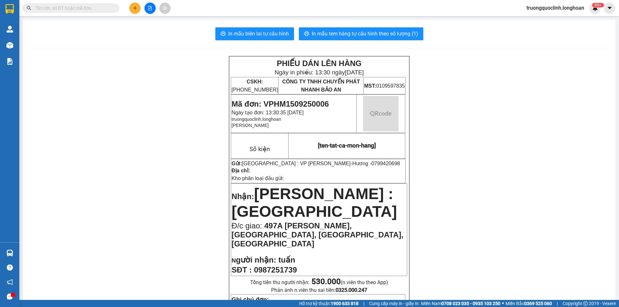
click at [297, 104] on span "Mã đơn: VPHM1509250006" at bounding box center [280, 104] width 97 height 9
copy span "VPHM1509250006"
click at [13, 6] on img at bounding box center [9, 9] width 8 height 10
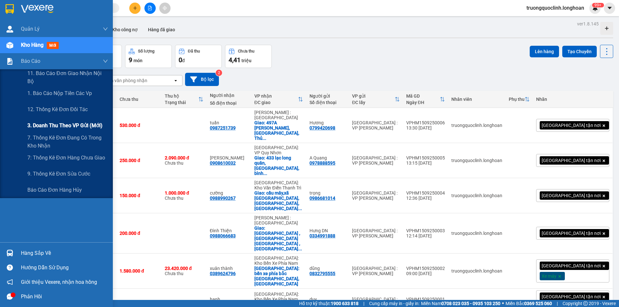
drag, startPoint x: 61, startPoint y: 123, endPoint x: 63, endPoint y: 117, distance: 5.6
click at [61, 123] on span "3. Doanh Thu theo VP Gửi (mới)" at bounding box center [64, 126] width 75 height 8
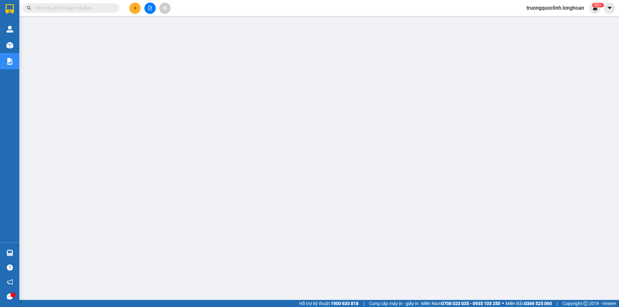
click at [539, 8] on span "truongquoclinh.longhoan" at bounding box center [556, 8] width 68 height 8
click at [535, 18] on span "Đăng xuất" at bounding box center [558, 19] width 56 height 7
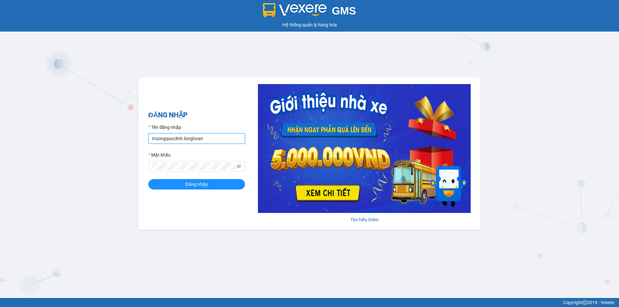
click at [219, 140] on input "truongquoclinh.longhoan" at bounding box center [196, 139] width 97 height 10
type input "phanchuminhquang.longhoan"
click at [201, 181] on button "Đăng nhập" at bounding box center [196, 184] width 97 height 10
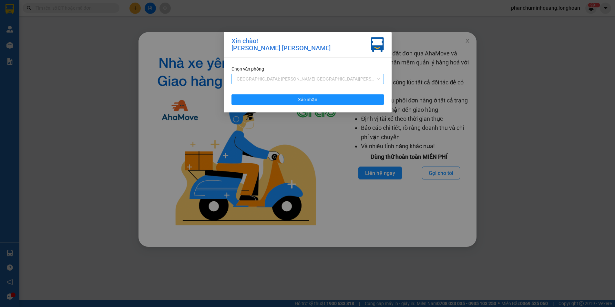
click at [301, 78] on span "[GEOGRAPHIC_DATA]: VP [GEOGRAPHIC_DATA]" at bounding box center [307, 79] width 145 height 10
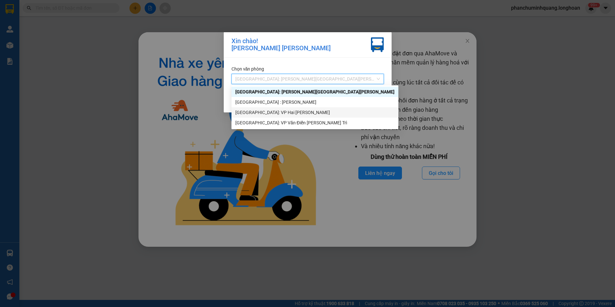
click at [281, 115] on div "[GEOGRAPHIC_DATA]: VP Hai Bà Trưng" at bounding box center [314, 112] width 159 height 7
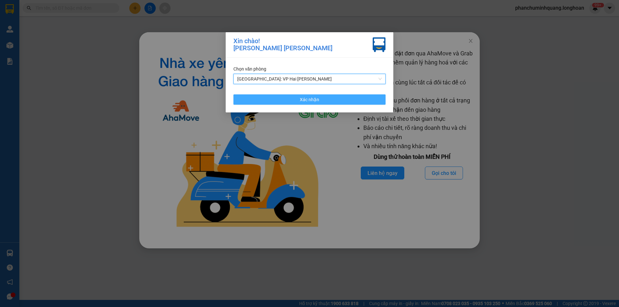
click at [293, 102] on button "Xác nhận" at bounding box center [310, 100] width 152 height 10
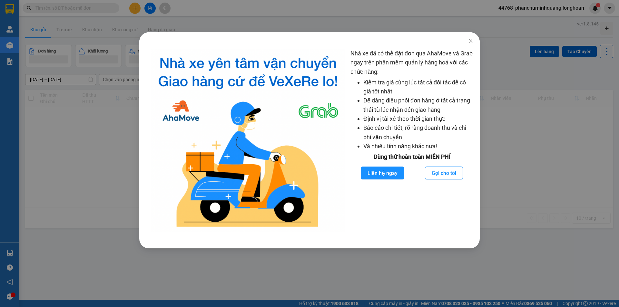
click at [105, 99] on div "Nhà xe đã có thể đặt đơn qua AhaMove và Grab ngay trên phần mềm quản lý hàng ho…" at bounding box center [309, 153] width 619 height 307
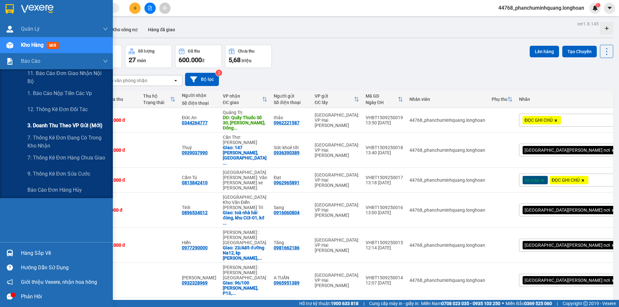
click at [52, 126] on span "3. Doanh Thu theo VP Gửi (mới)" at bounding box center [64, 126] width 75 height 8
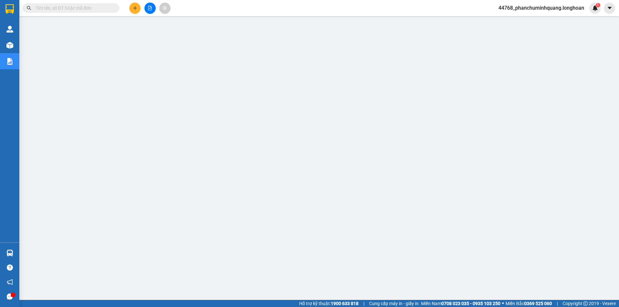
click at [549, 7] on span "44768_phanchuminhquang.longhoan" at bounding box center [542, 8] width 96 height 8
click at [516, 22] on span "Đăng xuất" at bounding box center [544, 19] width 83 height 7
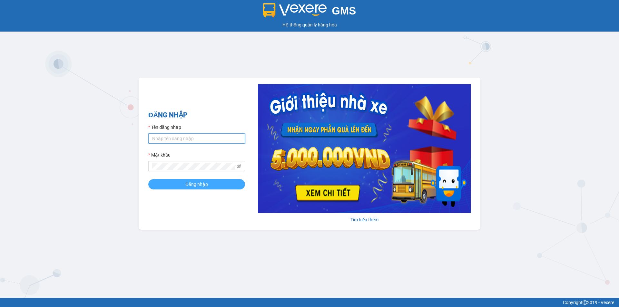
type input "phanchuminhquang.longhoan"
click at [207, 185] on span "Đăng nhập" at bounding box center [197, 184] width 23 height 7
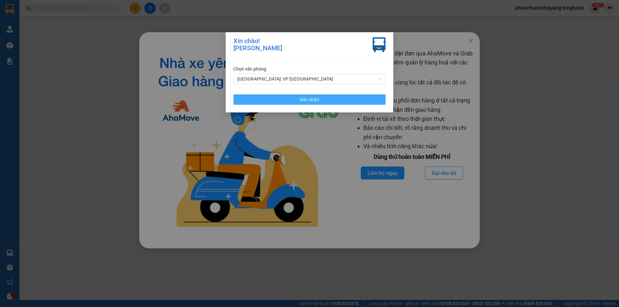
click at [292, 100] on button "Xác nhận" at bounding box center [310, 100] width 152 height 10
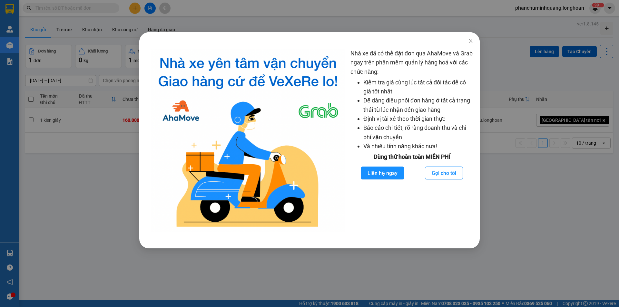
click at [106, 139] on div "Nhà xe đã có thể đặt đơn qua AhaMove và Grab ngay trên phần mềm quản lý hàng ho…" at bounding box center [309, 153] width 619 height 307
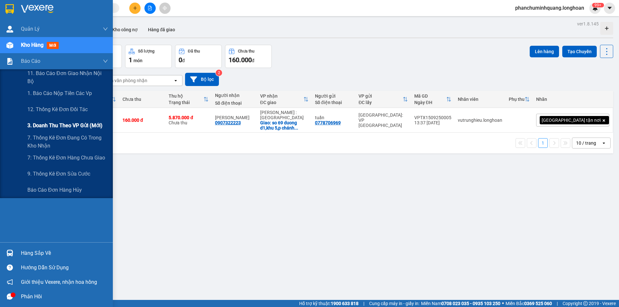
click at [56, 123] on span "3. Doanh Thu theo VP Gửi (mới)" at bounding box center [64, 126] width 75 height 8
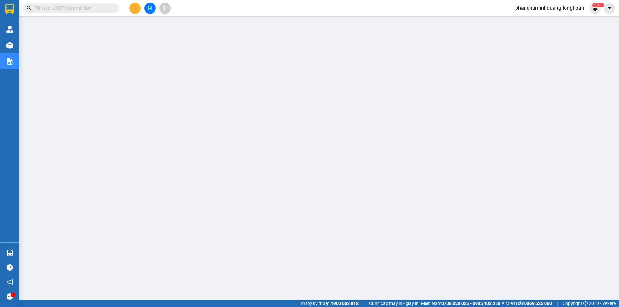
click at [527, 8] on span "phanchuminhquang.longhoan" at bounding box center [549, 8] width 79 height 8
click at [527, 22] on span "Đăng xuất" at bounding box center [552, 19] width 67 height 7
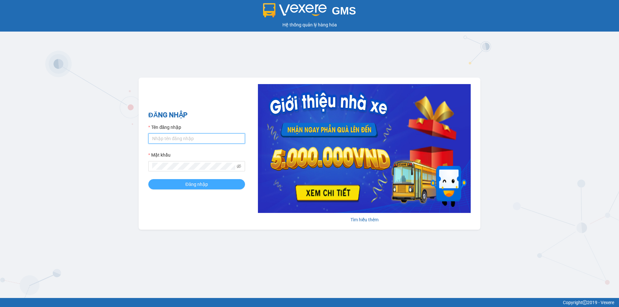
type input "phanchuminhquang.longhoan"
click at [209, 183] on button "Đăng nhập" at bounding box center [196, 184] width 97 height 10
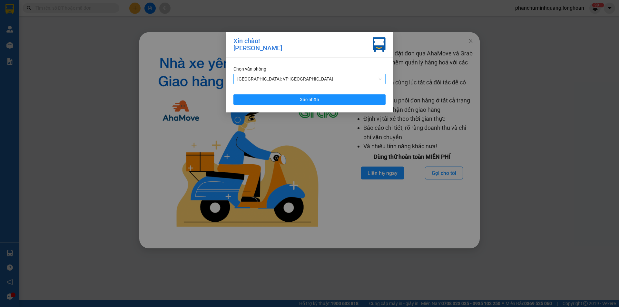
click at [314, 78] on span "[GEOGRAPHIC_DATA]: VP [GEOGRAPHIC_DATA]" at bounding box center [309, 79] width 145 height 10
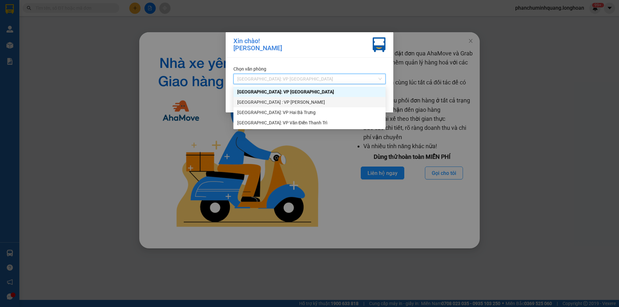
click at [287, 105] on div "[GEOGRAPHIC_DATA] : VP [PERSON_NAME]" at bounding box center [309, 102] width 145 height 7
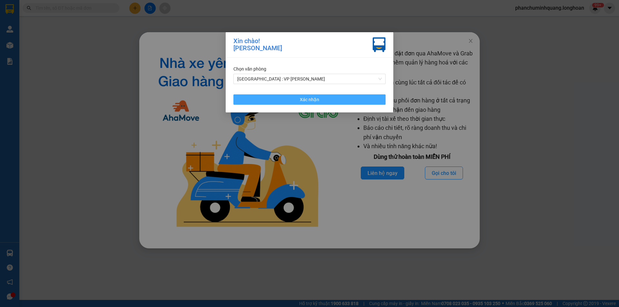
click at [305, 96] on span "Xác nhận" at bounding box center [309, 99] width 19 height 7
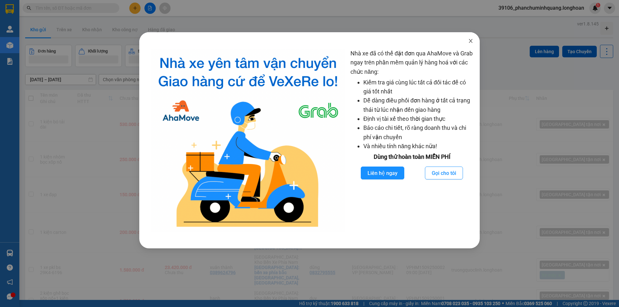
click at [469, 43] on icon "close" at bounding box center [470, 40] width 5 height 5
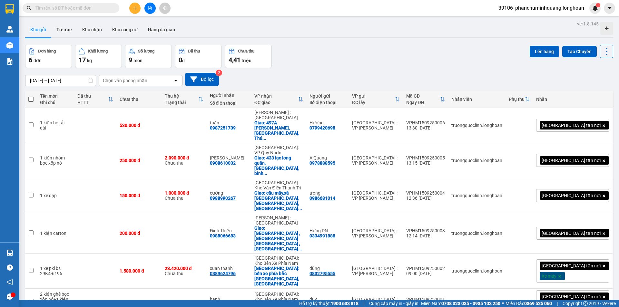
click at [528, 9] on span "39106_phanchuminhquang.longhoan" at bounding box center [542, 8] width 96 height 8
click at [523, 21] on span "Đăng xuất" at bounding box center [544, 19] width 83 height 7
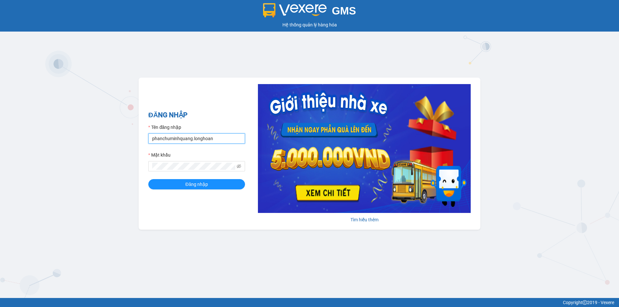
drag, startPoint x: 215, startPoint y: 141, endPoint x: 215, endPoint y: 145, distance: 3.9
click at [215, 145] on form "Tên đăng nhập phanchuminhquang.longhoan Mật khẩu Đăng nhập" at bounding box center [196, 157] width 97 height 66
type input "truongquoclinh.longhoan"
click at [215, 184] on button "Đăng nhập" at bounding box center [196, 184] width 97 height 10
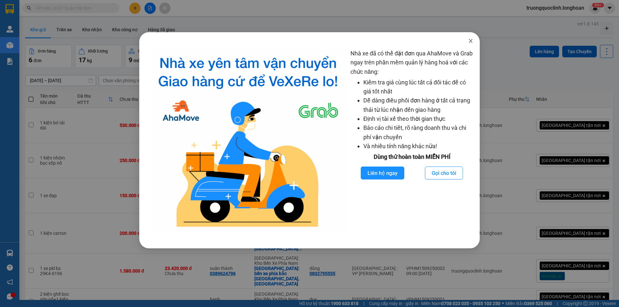
click at [470, 40] on icon "close" at bounding box center [471, 41] width 4 height 4
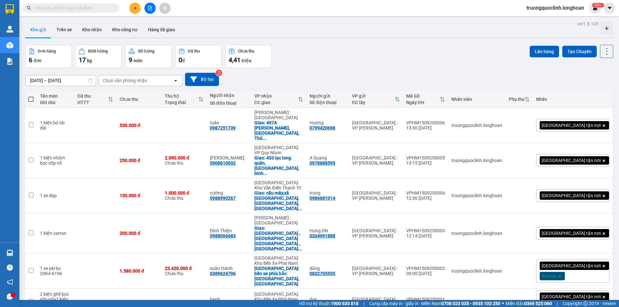
drag, startPoint x: 139, startPoint y: 8, endPoint x: 129, endPoint y: 13, distance: 11.1
click at [137, 9] on button at bounding box center [134, 8] width 11 height 11
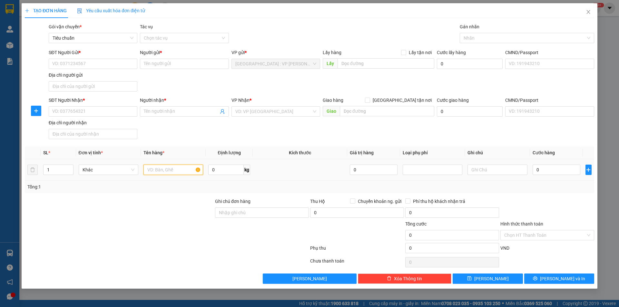
click at [162, 169] on input "text" at bounding box center [174, 170] width 60 height 10
type input "2 kiện bọc xốp nổ"
type input "2"
click at [68, 166] on span "up" at bounding box center [70, 168] width 4 height 4
click at [254, 214] on input "Ghi chú đơn hàng" at bounding box center [262, 213] width 94 height 10
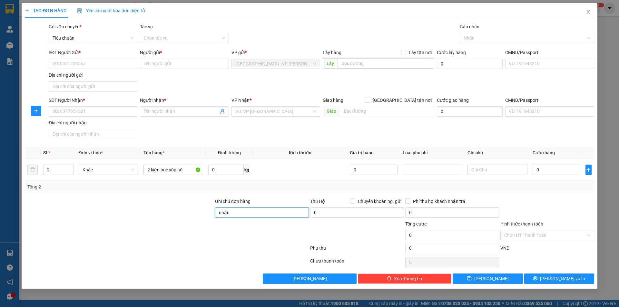
type input "nhận nguyên kiện,giao nguyên kiện,bể vỡ k đền"
click at [101, 69] on div "SĐT Người Gửi * VD: 0371234567" at bounding box center [93, 60] width 89 height 23
click at [103, 64] on input "SĐT Người Gửi *" at bounding box center [93, 64] width 89 height 10
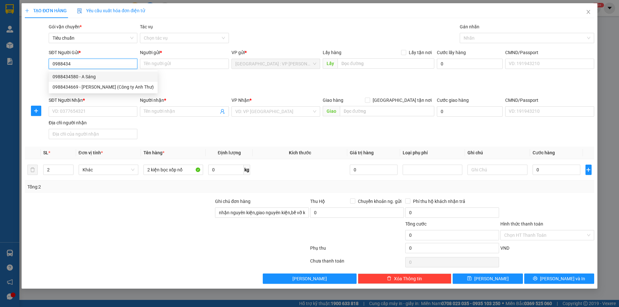
click at [96, 74] on div "0988434580 - A Sáng" at bounding box center [103, 76] width 101 height 7
type input "0988434580"
type input "A Sáng"
type input "0988434580"
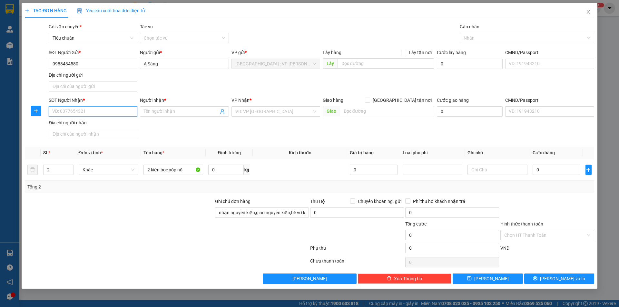
click at [101, 116] on input "SĐT Người Nhận *" at bounding box center [93, 111] width 89 height 10
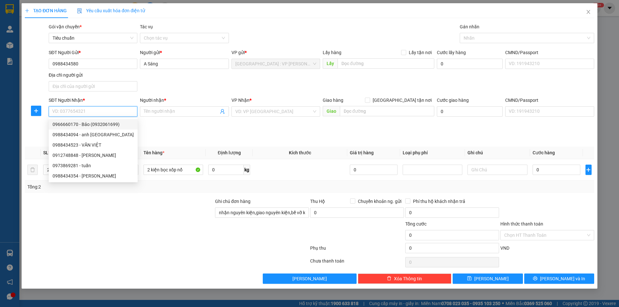
click at [101, 123] on div "0966660170 - Bảo (0932061699)" at bounding box center [93, 124] width 81 height 7
type input "0966660170"
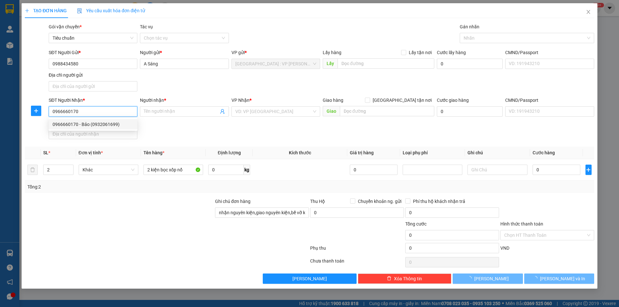
type input "Bảo (0932061699)"
checkbox input "true"
type input "16 đường 588 [GEOGRAPHIC_DATA]"
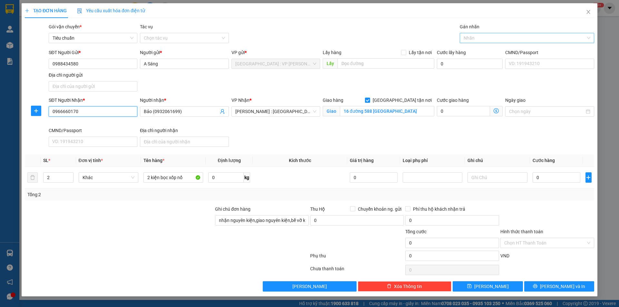
drag, startPoint x: 480, startPoint y: 38, endPoint x: 476, endPoint y: 41, distance: 5.4
click at [479, 39] on div at bounding box center [524, 38] width 125 height 8
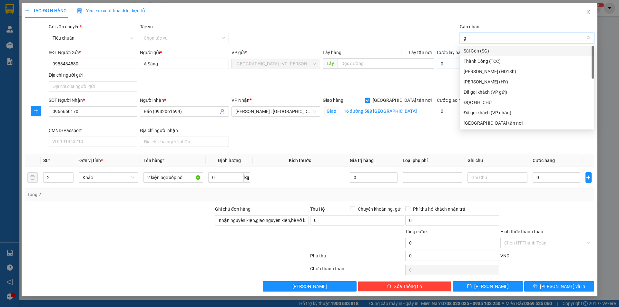
type input "gt"
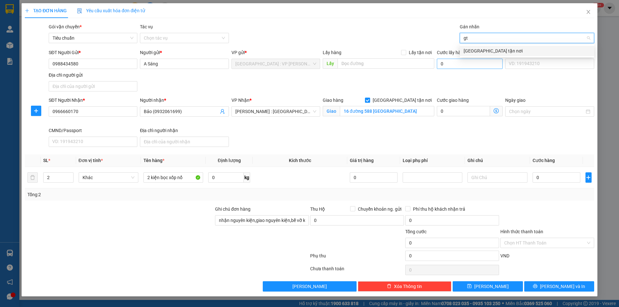
drag, startPoint x: 475, startPoint y: 52, endPoint x: 458, endPoint y: 59, distance: 18.3
click at [474, 52] on div "[GEOGRAPHIC_DATA] tận nơi" at bounding box center [527, 50] width 127 height 7
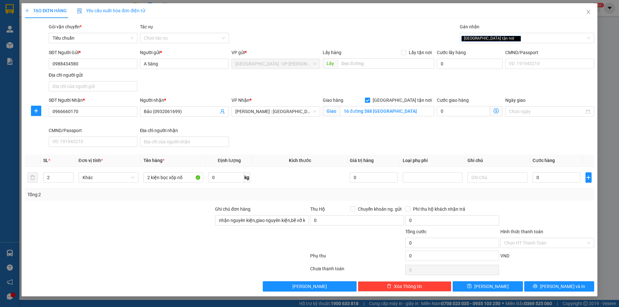
click at [593, 149] on div "SĐT Người Nhận * 0966660170 Người nhận * Bảo (0932061699) VP Nhận * [GEOGRAPHIC…" at bounding box center [321, 123] width 549 height 53
click at [578, 179] on input "0" at bounding box center [557, 178] width 48 height 10
type input "2"
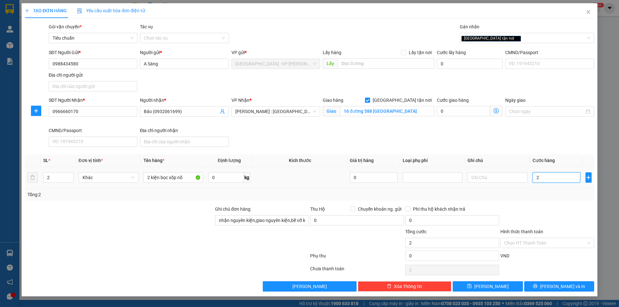
type input "29"
type input "290"
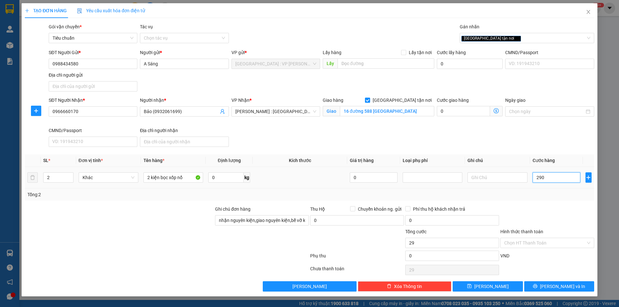
type input "290"
type input "2.900"
type input "29.000"
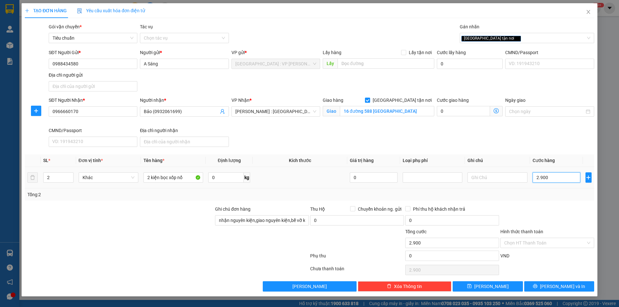
type input "29.000"
type input "290.000"
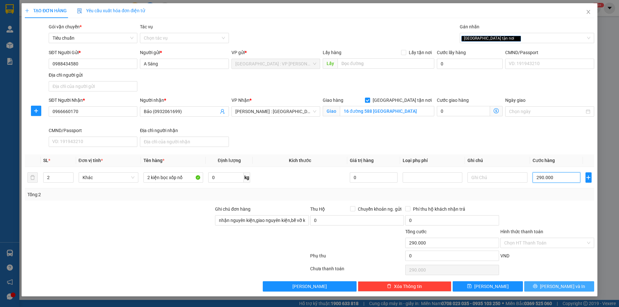
type input "290.000"
drag, startPoint x: 567, startPoint y: 288, endPoint x: 558, endPoint y: 278, distance: 13.3
click at [566, 288] on span "[PERSON_NAME] và In" at bounding box center [562, 286] width 45 height 7
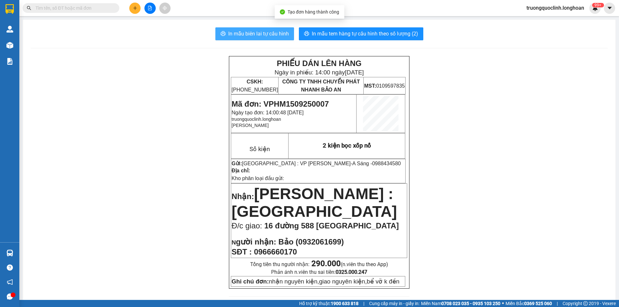
click at [273, 30] on span "In mẫu biên lai tự cấu hình" at bounding box center [258, 34] width 61 height 8
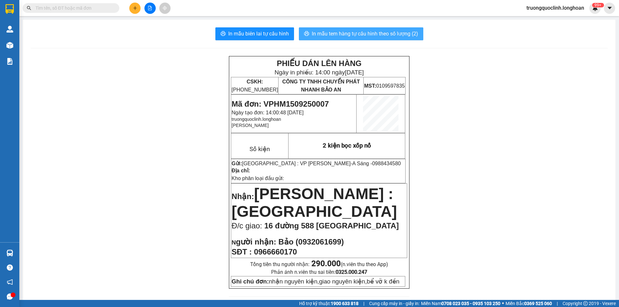
click at [364, 31] on span "In mẫu tem hàng tự cấu hình theo số lượng (2)" at bounding box center [365, 34] width 106 height 8
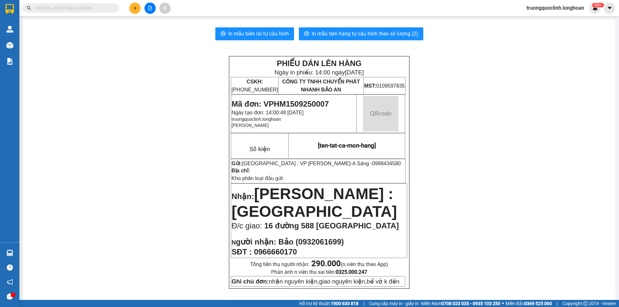
click at [310, 102] on span "Mã đơn: VPHM1509250007" at bounding box center [280, 104] width 97 height 9
copy span "VPHM1509250007"
click at [133, 6] on icon "plus" at bounding box center [135, 8] width 5 height 5
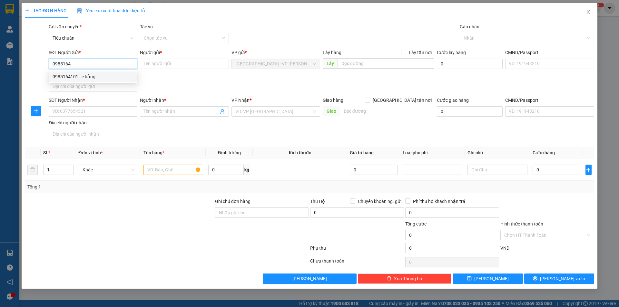
click at [100, 75] on div "0985164101 - c hằng" at bounding box center [93, 76] width 81 height 7
type input "0985164101"
type input "c hằng"
type input "0985164101"
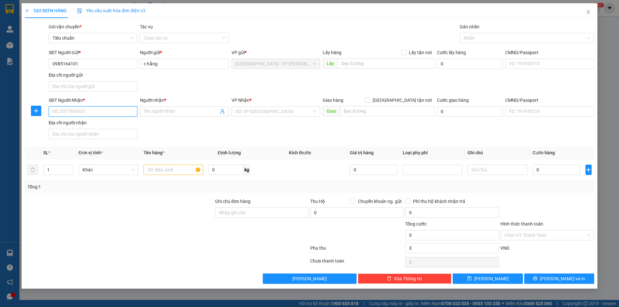
click at [115, 110] on input "SĐT Người Nhận *" at bounding box center [93, 111] width 89 height 10
click at [89, 124] on div "0963776773 - huyền" at bounding box center [93, 124] width 81 height 7
type input "0963776773"
type input "huyền"
checkbox input "true"
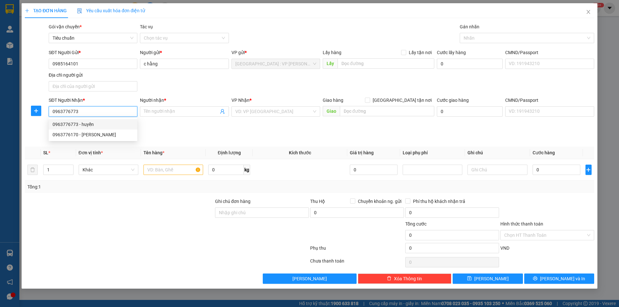
type input "45/15 đường số 8,kp2,[GEOGRAPHIC_DATA],[GEOGRAPHIC_DATA]"
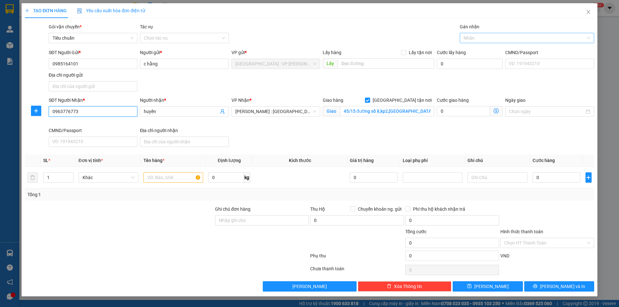
click at [492, 37] on div at bounding box center [524, 38] width 125 height 8
type input "0963776773"
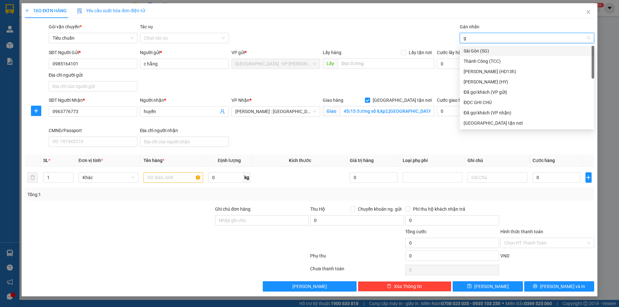
type input "gt"
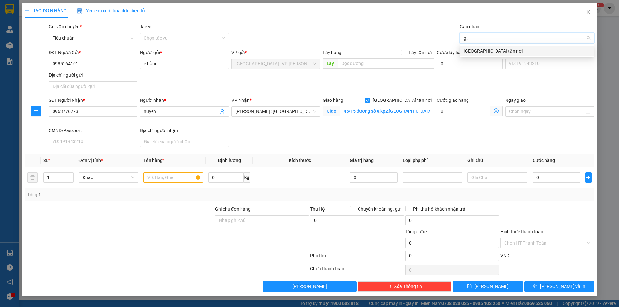
click at [483, 52] on div "[GEOGRAPHIC_DATA] tận nơi" at bounding box center [527, 50] width 127 height 7
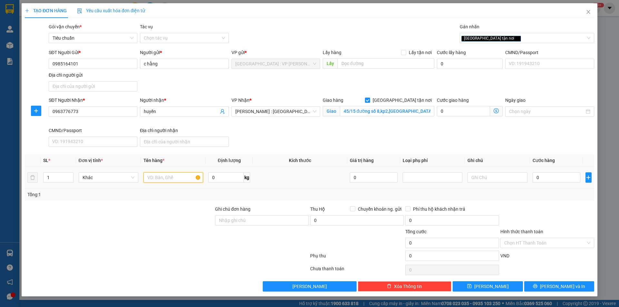
click at [189, 178] on input "text" at bounding box center [174, 178] width 60 height 10
type input "1 kiện carton"
click at [414, 113] on input "45/15 đường số 8,kp2,[GEOGRAPHIC_DATA],[GEOGRAPHIC_DATA]" at bounding box center [387, 111] width 95 height 10
click at [557, 174] on input "0" at bounding box center [557, 178] width 48 height 10
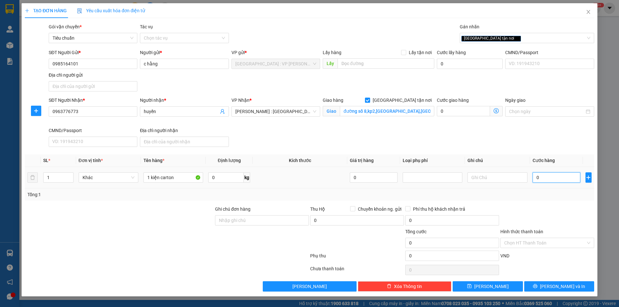
scroll to position [0, 0]
type input "1"
type input "10"
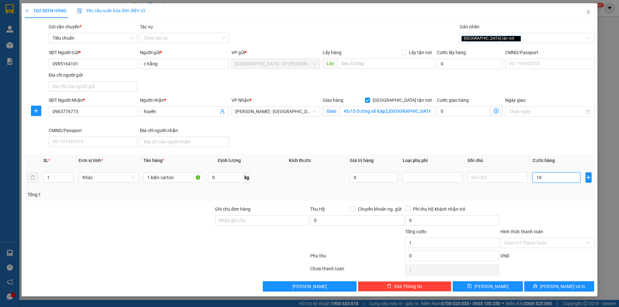
type input "10"
type input "100"
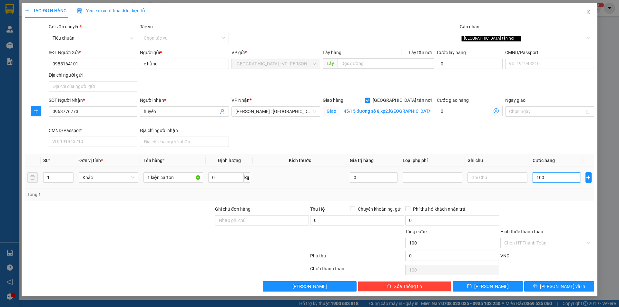
type input "1.000"
type input "10.000"
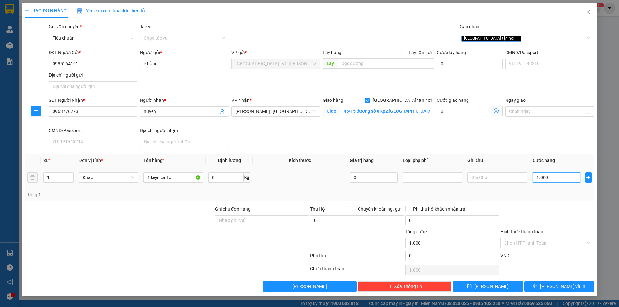
type input "10.000"
type input "100.000"
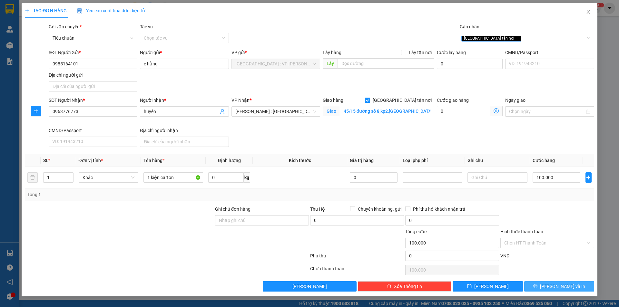
click at [558, 282] on button "[PERSON_NAME] và In" at bounding box center [560, 287] width 70 height 10
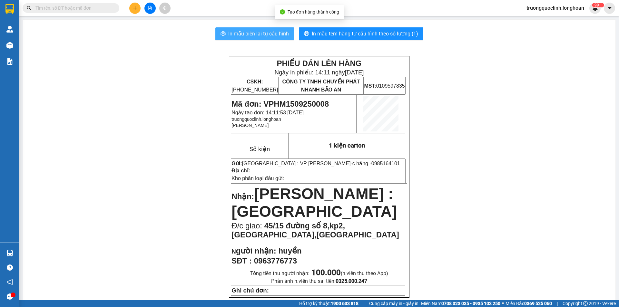
click at [255, 35] on span "In mẫu biên lai tự cấu hình" at bounding box center [258, 34] width 61 height 8
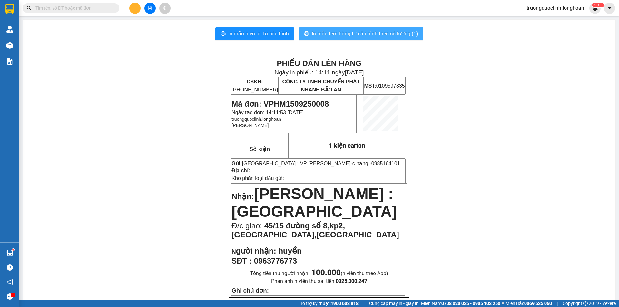
click at [353, 28] on button "In mẫu tem hàng tự cấu hình theo số lượng (1)" at bounding box center [361, 33] width 125 height 13
click at [353, 29] on button "In mẫu tem hàng tự cấu hình theo số lượng (1)" at bounding box center [361, 33] width 125 height 13
click at [308, 105] on span "Mã đơn: VPHM1509250008" at bounding box center [280, 104] width 97 height 9
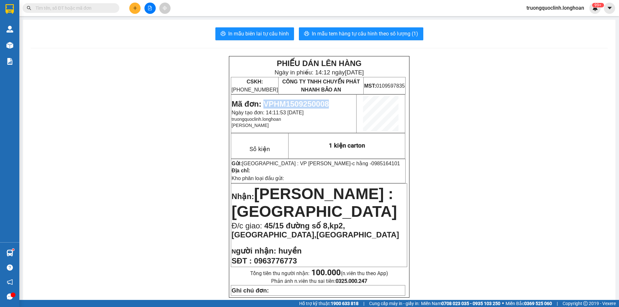
click at [308, 105] on span "Mã đơn: VPHM1509250008" at bounding box center [280, 104] width 97 height 9
copy span "VPHM1509250008"
click at [372, 164] on span "0985164101" at bounding box center [386, 163] width 29 height 5
click at [136, 12] on button at bounding box center [134, 8] width 11 height 11
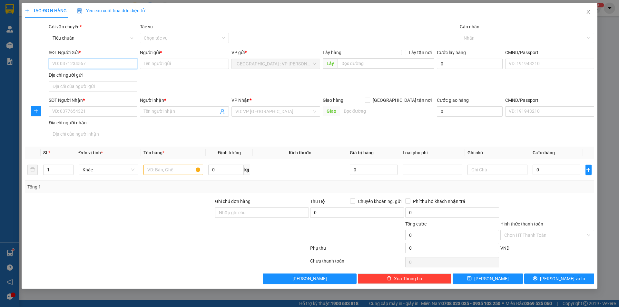
paste input "VPHM1509250008"
type input "VPHM1509250008"
click at [104, 65] on input "VPHM1509250008" at bounding box center [93, 64] width 89 height 10
click at [91, 74] on div "0985164101 - c hằng" at bounding box center [93, 76] width 81 height 7
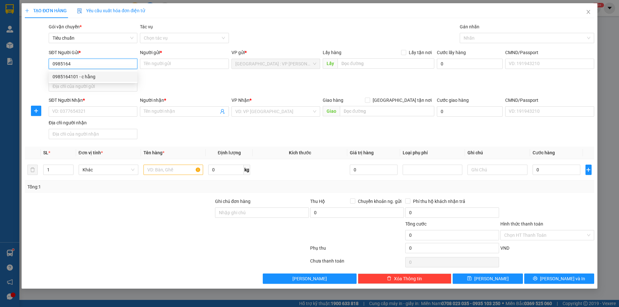
type input "0985164101"
type input "c hằng"
type input "0985164101"
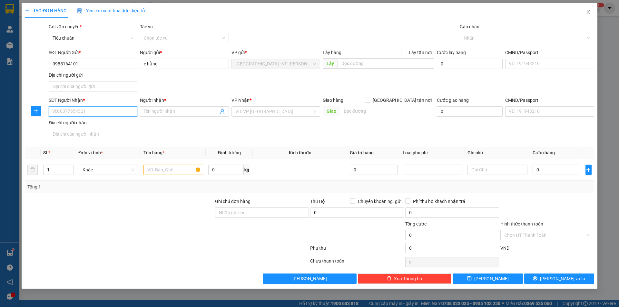
click at [100, 111] on input "SĐT Người Nhận *" at bounding box center [93, 111] width 89 height 10
click at [86, 124] on div "0366013332 - [PERSON_NAME]" at bounding box center [93, 124] width 81 height 7
type input "0366013332"
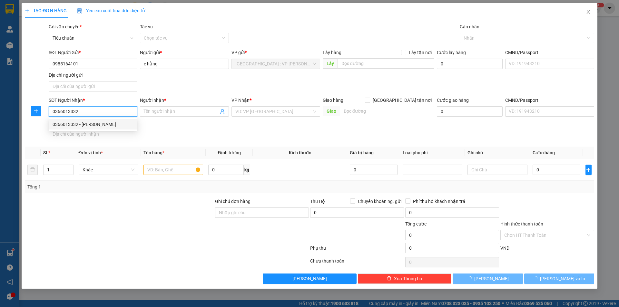
type input "vũ"
checkbox input "true"
type input "203/5 đường 2/4 , p.vạn thắng , tp. [GEOGRAPHIC_DATA]"
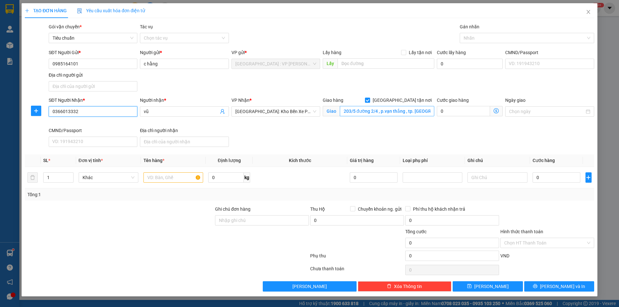
type input "0366013332"
click at [427, 112] on input "203/5 đường 2/4 , p.vạn thắng , tp. [GEOGRAPHIC_DATA]" at bounding box center [387, 111] width 95 height 10
click at [490, 36] on div at bounding box center [524, 38] width 125 height 8
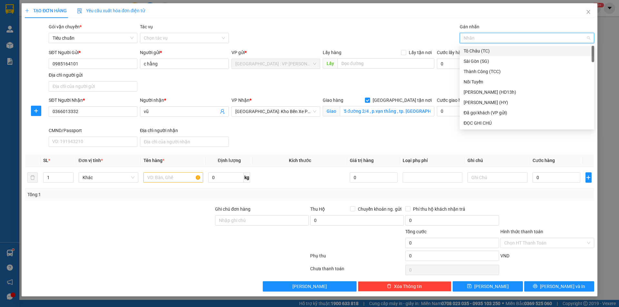
scroll to position [0, 0]
type input "gt"
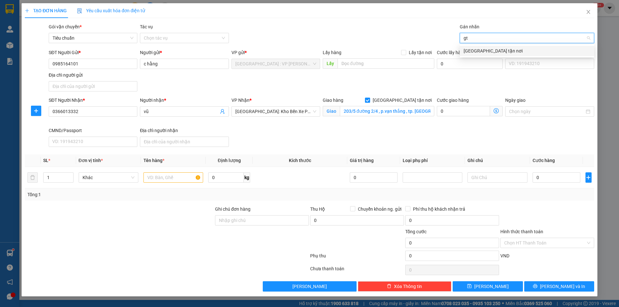
click at [485, 51] on div "[GEOGRAPHIC_DATA] tận nơi" at bounding box center [527, 50] width 127 height 7
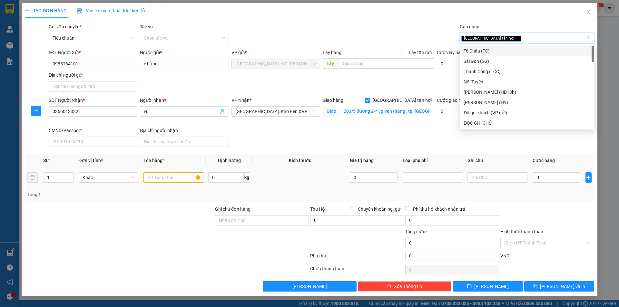
click at [177, 176] on input "text" at bounding box center [174, 178] width 60 height 10
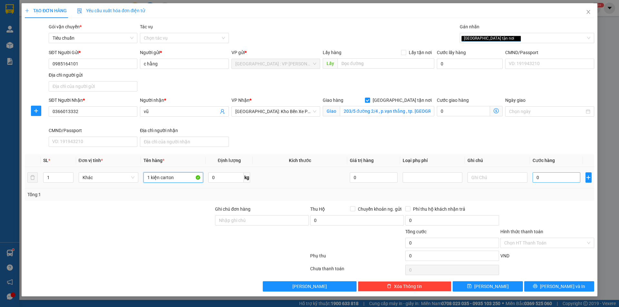
type input "1 kiện carton"
click at [543, 180] on input "0" at bounding box center [557, 178] width 48 height 10
type input "1"
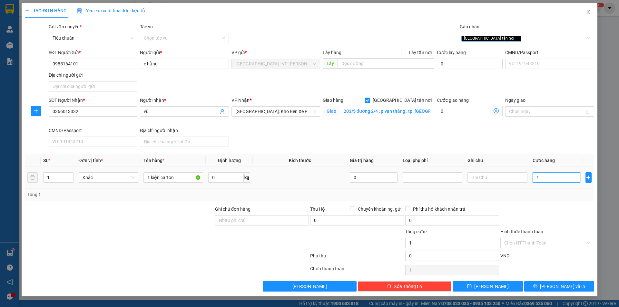
type input "10"
type input "100"
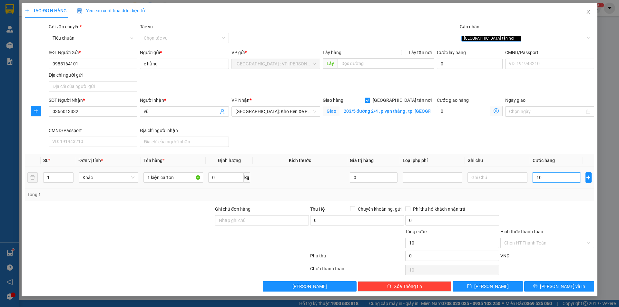
type input "100"
type input "1.000"
type input "10.000"
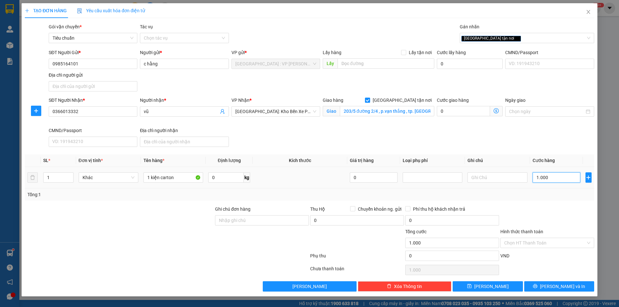
type input "10.000"
type input "100.000"
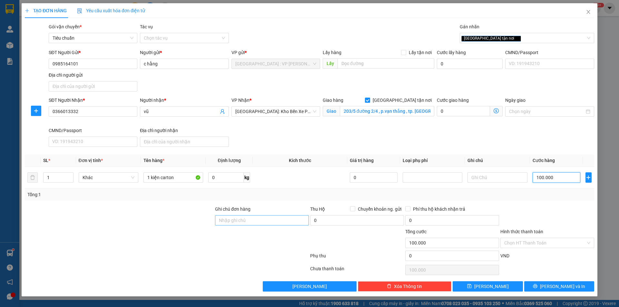
type input "100.000"
click at [268, 222] on input "Ghi chú đơn hàng" at bounding box center [262, 221] width 94 height 10
type input "nhận nguyên kiện,giao nguyên kiện,bể vỡ k đền"
click at [287, 200] on div "Tổng: 1" at bounding box center [310, 195] width 570 height 12
drag, startPoint x: 558, startPoint y: 283, endPoint x: 486, endPoint y: 227, distance: 91.1
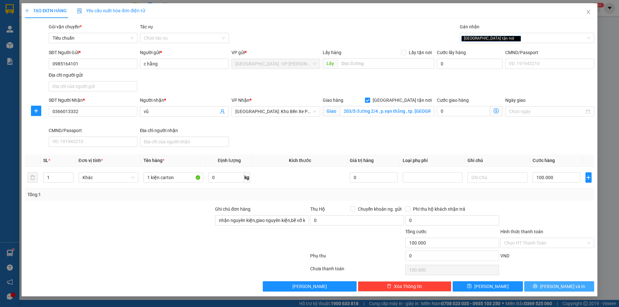
click at [558, 283] on button "[PERSON_NAME] và In" at bounding box center [560, 287] width 70 height 10
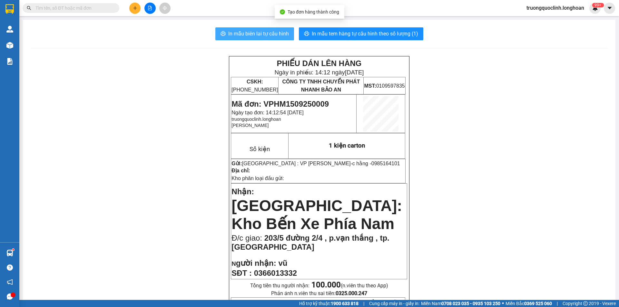
click at [259, 35] on span "In mẫu biên lai tự cấu hình" at bounding box center [258, 34] width 61 height 8
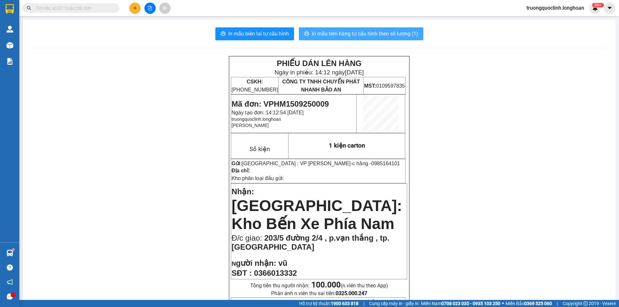
click at [373, 35] on span "In mẫu tem hàng tự cấu hình theo số lượng (1)" at bounding box center [365, 34] width 106 height 8
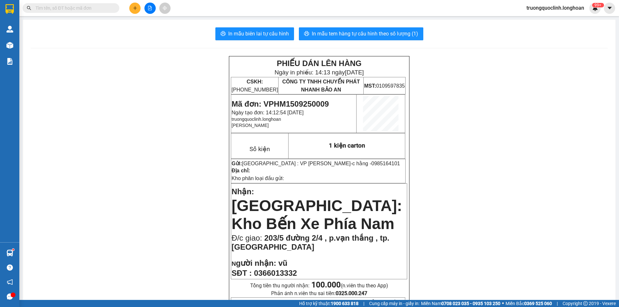
drag, startPoint x: 315, startPoint y: 99, endPoint x: 312, endPoint y: 104, distance: 5.9
click at [314, 101] on span "Mã đơn: VPHM1509250009" at bounding box center [280, 104] width 97 height 9
click at [312, 104] on span "Mã đơn: VPHM1509250009" at bounding box center [280, 104] width 97 height 9
copy span "VPHM1509250009"
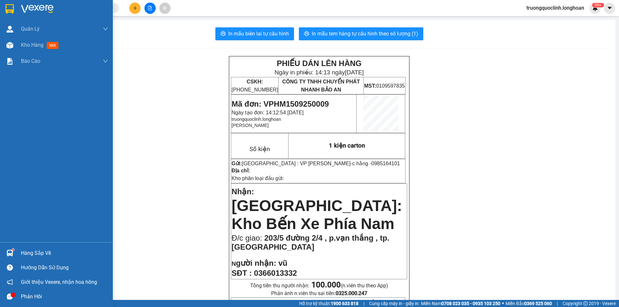
click at [5, 15] on div at bounding box center [56, 10] width 113 height 21
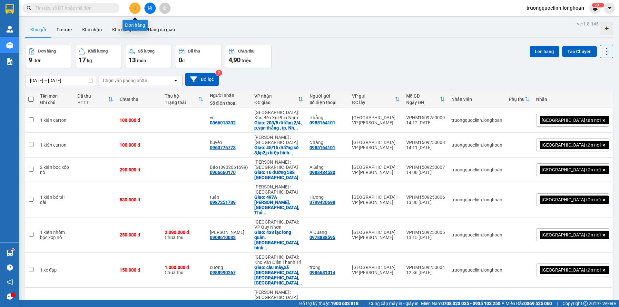
click at [135, 9] on icon "plus" at bounding box center [135, 8] width 0 height 4
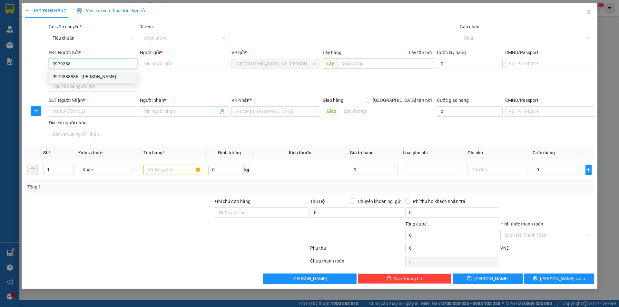
click at [100, 74] on div "0979388886 - [PERSON_NAME]" at bounding box center [93, 76] width 81 height 7
type input "0979388886"
type input "[PERSON_NAME]"
checkbox input "true"
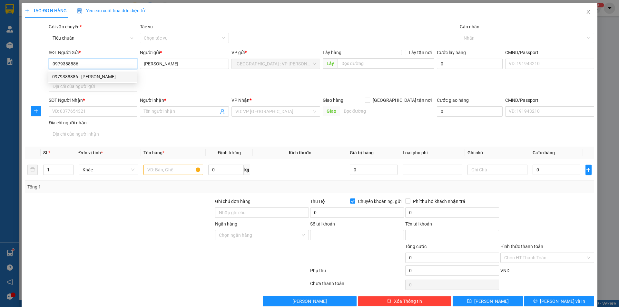
type input "0979388886"
type input "[PERSON_NAME]"
type input "0979388886"
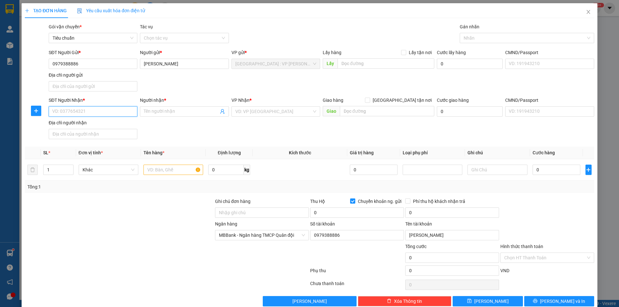
click at [110, 111] on input "SĐT Người Nhận *" at bounding box center [93, 111] width 89 height 10
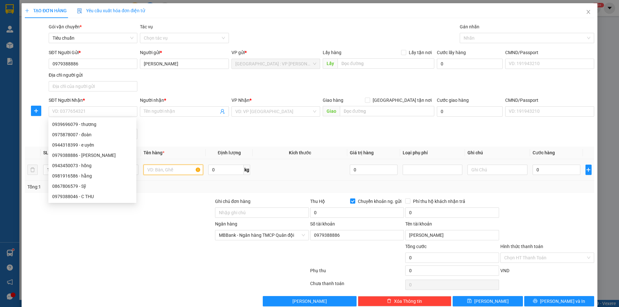
click at [187, 174] on input "text" at bounding box center [174, 170] width 60 height 10
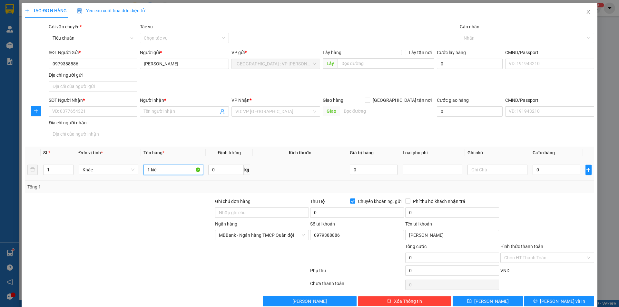
type input "1 kiên"
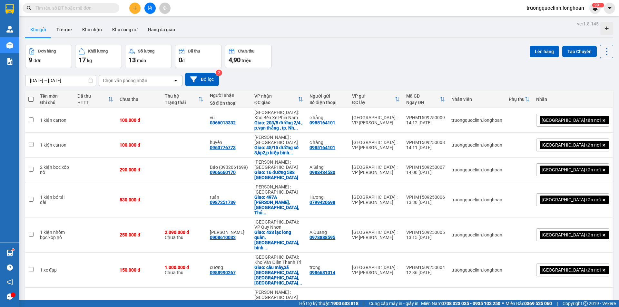
click at [136, 10] on icon "plus" at bounding box center [135, 8] width 5 height 5
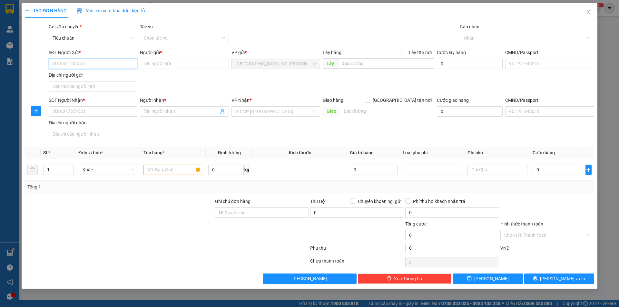
drag, startPoint x: 112, startPoint y: 62, endPoint x: 156, endPoint y: 49, distance: 46.7
click at [111, 61] on input "SĐT Người Gửi *" at bounding box center [93, 64] width 89 height 10
click at [121, 72] on div "0979388886 - [PERSON_NAME]" at bounding box center [93, 77] width 89 height 10
type input "0979388886"
type input "[PERSON_NAME]"
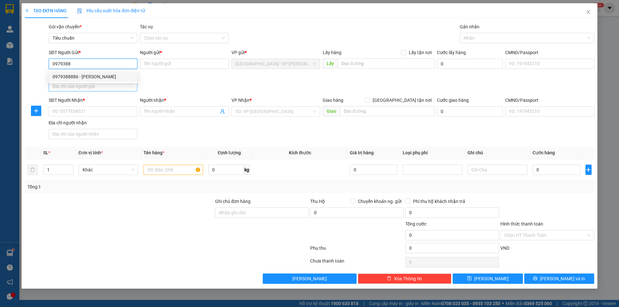
checkbox input "true"
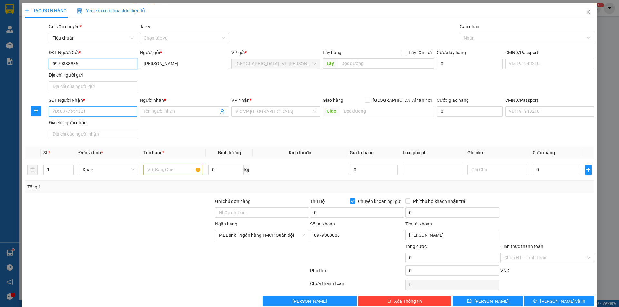
type input "0979388886"
click at [105, 116] on input "SĐT Người Nhận *" at bounding box center [93, 111] width 89 height 10
type input "0969382383"
click at [150, 115] on span at bounding box center [184, 111] width 89 height 10
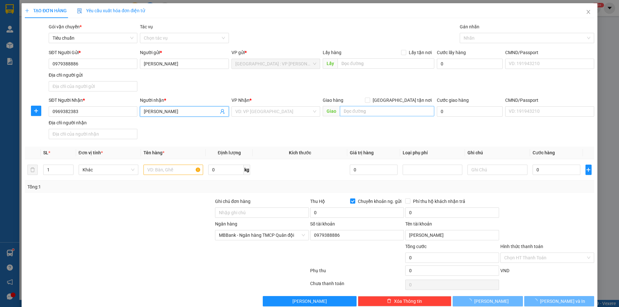
type input "[PERSON_NAME]"
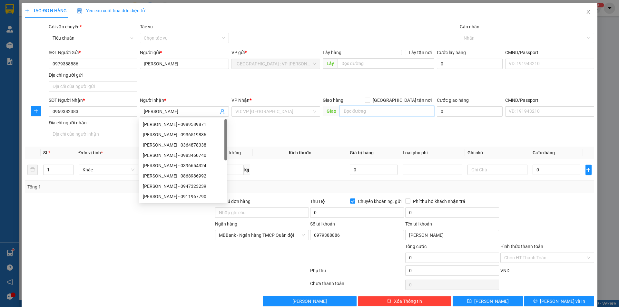
click at [347, 110] on input "text" at bounding box center [387, 111] width 95 height 10
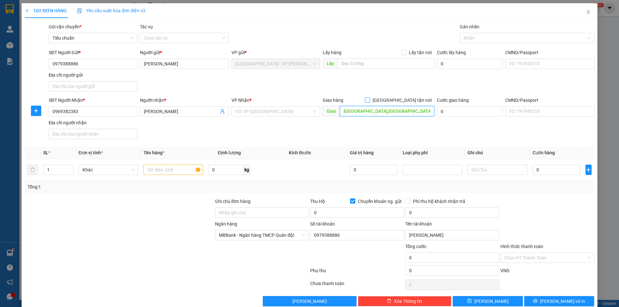
type input "[GEOGRAPHIC_DATA],[GEOGRAPHIC_DATA],[GEOGRAPHIC_DATA],[GEOGRAPHIC_DATA]"
click at [370, 100] on span at bounding box center [367, 100] width 5 height 5
click at [370, 100] on input "[GEOGRAPHIC_DATA] tận nơi" at bounding box center [367, 100] width 5 height 5
checkbox input "true"
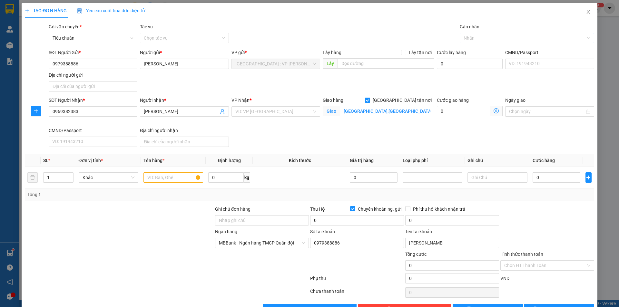
click at [500, 41] on div at bounding box center [524, 38] width 125 height 8
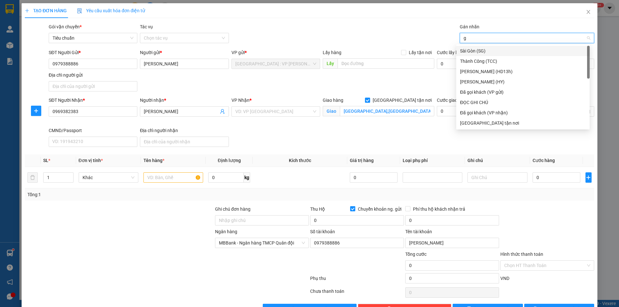
type input "gt"
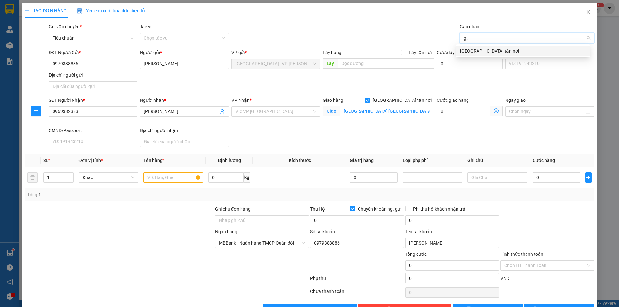
click at [496, 51] on div "[GEOGRAPHIC_DATA] tận nơi" at bounding box center [523, 50] width 126 height 7
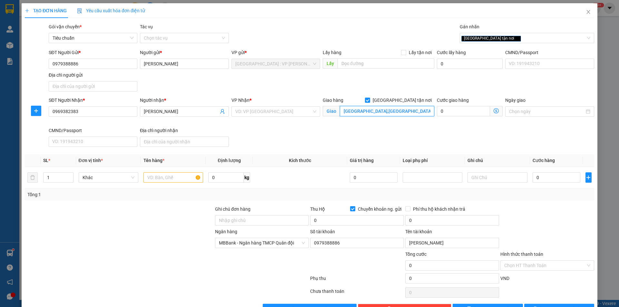
click at [400, 111] on input "[GEOGRAPHIC_DATA],[GEOGRAPHIC_DATA],[GEOGRAPHIC_DATA],[GEOGRAPHIC_DATA]" at bounding box center [387, 111] width 95 height 10
click at [401, 110] on input "[GEOGRAPHIC_DATA],[GEOGRAPHIC_DATA],[GEOGRAPHIC_DATA],[GEOGRAPHIC_DATA]" at bounding box center [387, 111] width 95 height 10
type input "chân sơn,[GEOGRAPHIC_DATA],[GEOGRAPHIC_DATA],[GEOGRAPHIC_DATA]"
click at [248, 111] on input "search" at bounding box center [274, 112] width 76 height 10
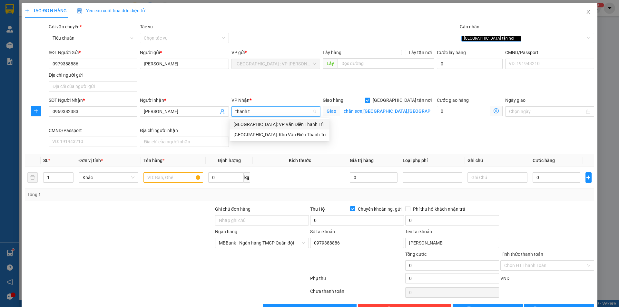
type input "thanh tr"
drag, startPoint x: 271, startPoint y: 135, endPoint x: 255, endPoint y: 143, distance: 17.9
click at [271, 135] on div "[GEOGRAPHIC_DATA]: Kho Văn Điển Thanh Trì" at bounding box center [280, 134] width 92 height 7
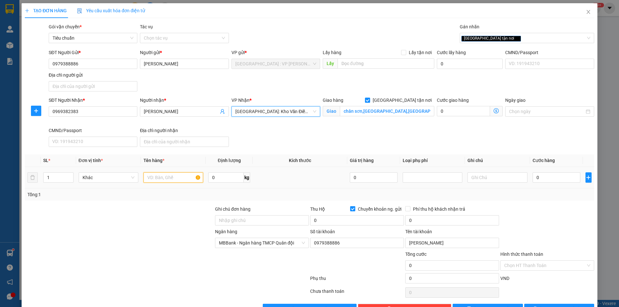
drag, startPoint x: 181, startPoint y: 177, endPoint x: 177, endPoint y: 178, distance: 3.7
click at [180, 177] on input "text" at bounding box center [174, 178] width 60 height 10
type input "1 kiện bọc pe"
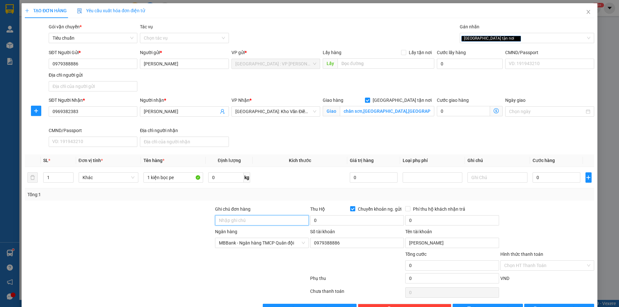
click at [234, 216] on input "Ghi chú đơn hàng" at bounding box center [262, 221] width 94 height 10
type input "nhận nguyên kiện,giao nguyên kiện,bể vỡ k đền"
drag, startPoint x: 274, startPoint y: 200, endPoint x: 270, endPoint y: 196, distance: 6.6
click at [273, 198] on div "Tổng: 1" at bounding box center [310, 195] width 570 height 12
click at [533, 179] on input "0" at bounding box center [557, 178] width 48 height 10
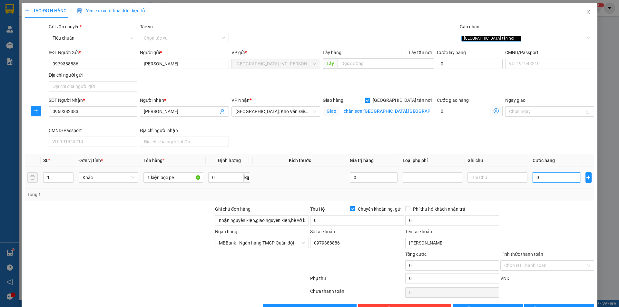
type input "1"
type input "12"
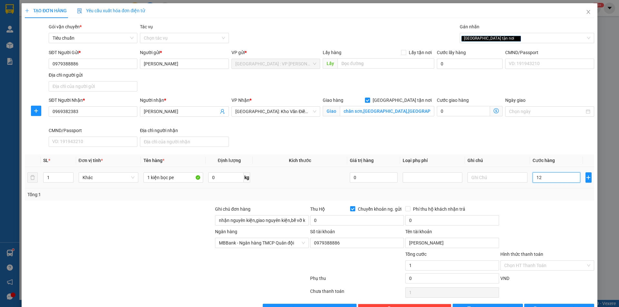
type input "12"
type input "120"
type input "1.200"
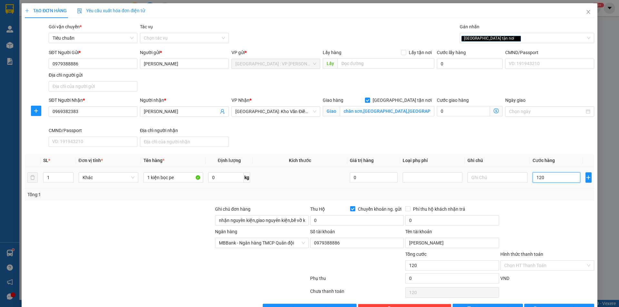
type input "1.200"
type input "12.000"
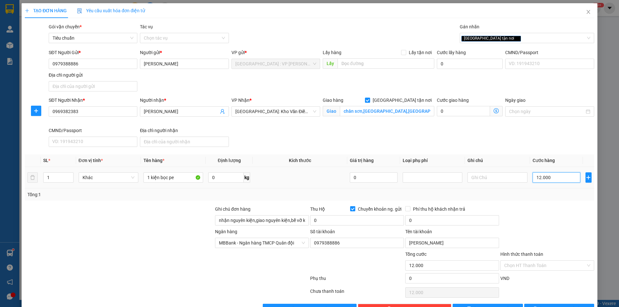
type input "120.000"
click at [379, 223] on input "0" at bounding box center [357, 221] width 94 height 10
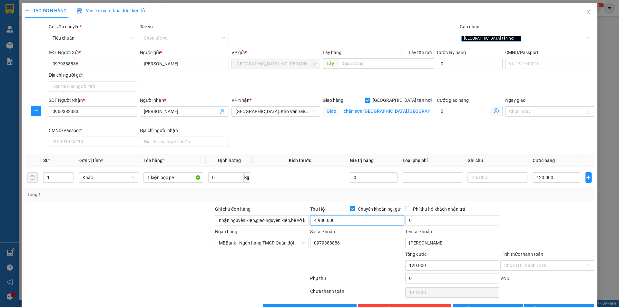
type input "4.980.000"
click at [444, 222] on input "0" at bounding box center [453, 221] width 94 height 10
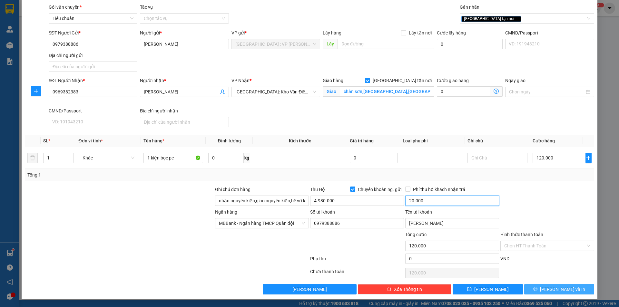
type input "20.000"
click at [557, 289] on span "[PERSON_NAME] và In" at bounding box center [562, 289] width 45 height 7
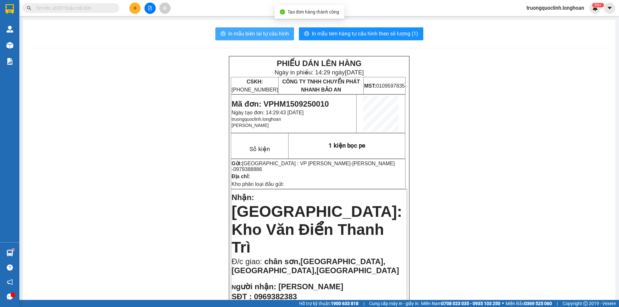
click at [281, 35] on span "In mẫu biên lai tự cấu hình" at bounding box center [258, 34] width 61 height 8
